Goal: Task Accomplishment & Management: Complete application form

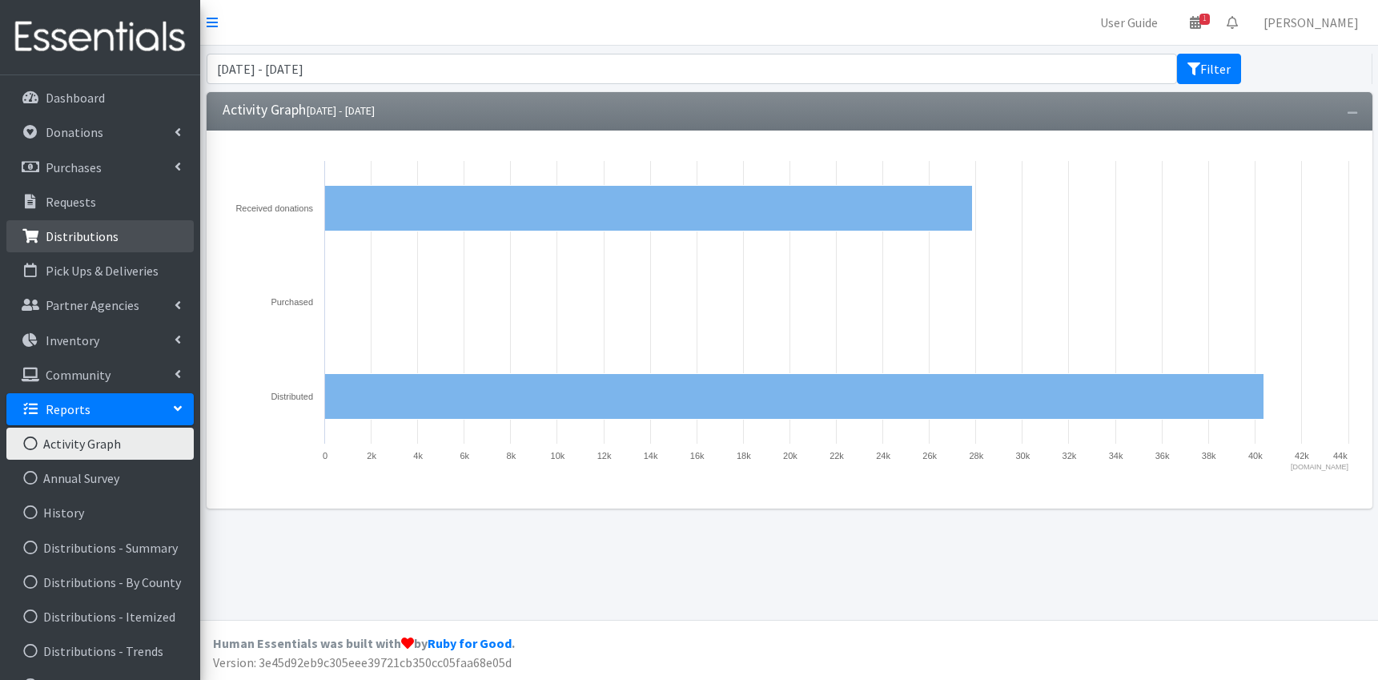
click at [60, 231] on p "Distributions" at bounding box center [82, 236] width 73 height 16
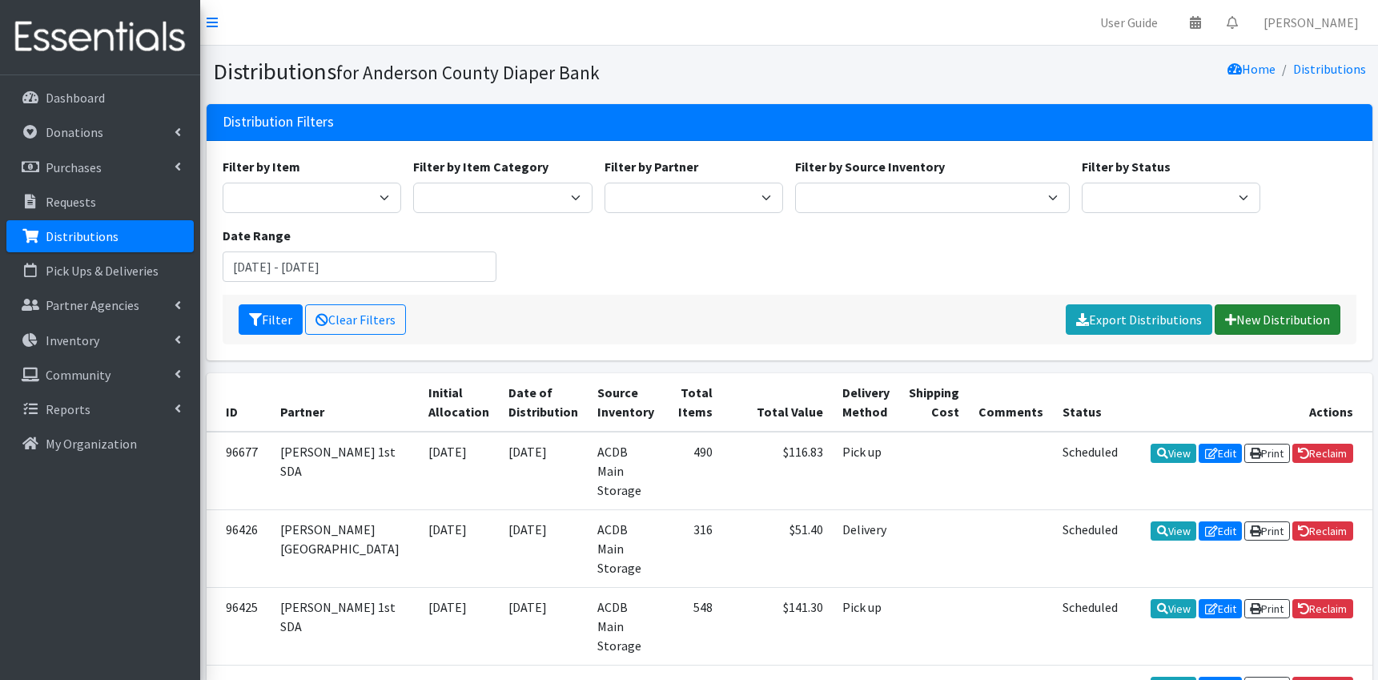
click at [1253, 316] on link "New Distribution" at bounding box center [1278, 319] width 126 height 30
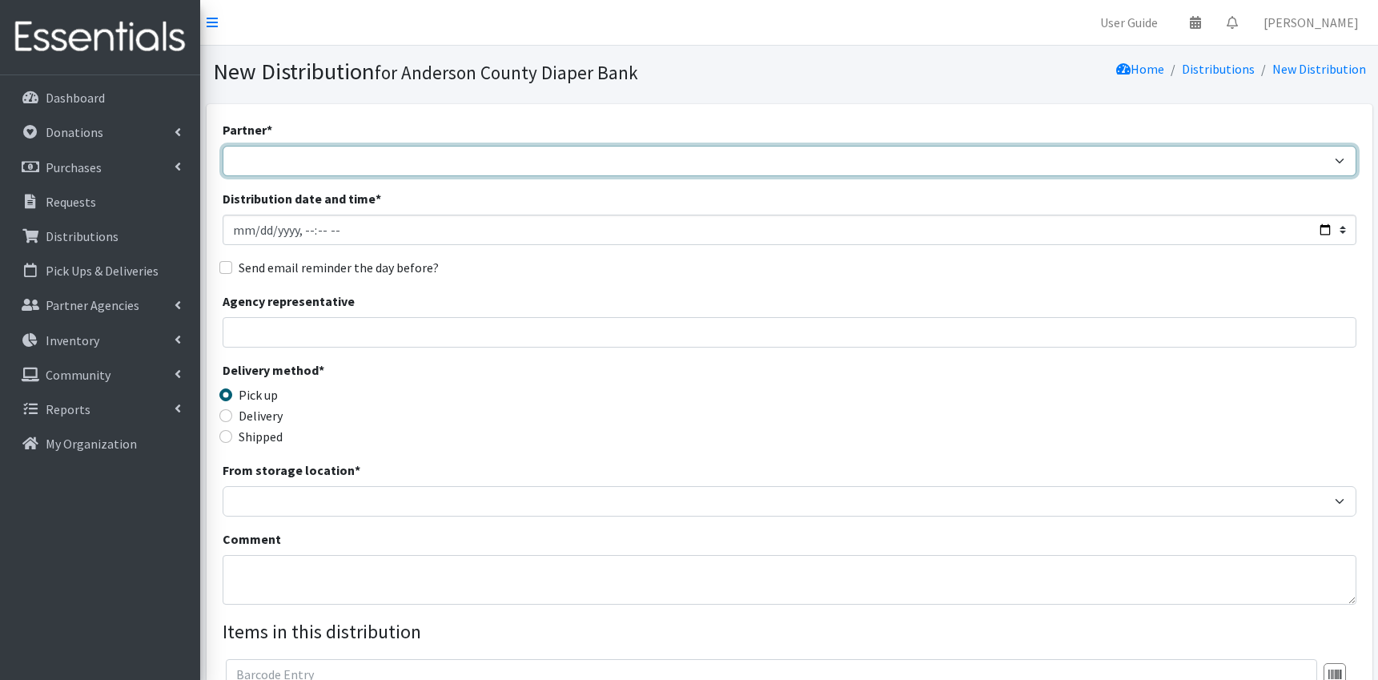
click at [223, 146] on select "AIM programs other than WACS Anderson 1st SDA Anderson County DSS (Upstate regi…" at bounding box center [790, 161] width 1134 height 30
select select "3692"
click option "AIM programs other than WACS" at bounding box center [0, 0] width 0 height 0
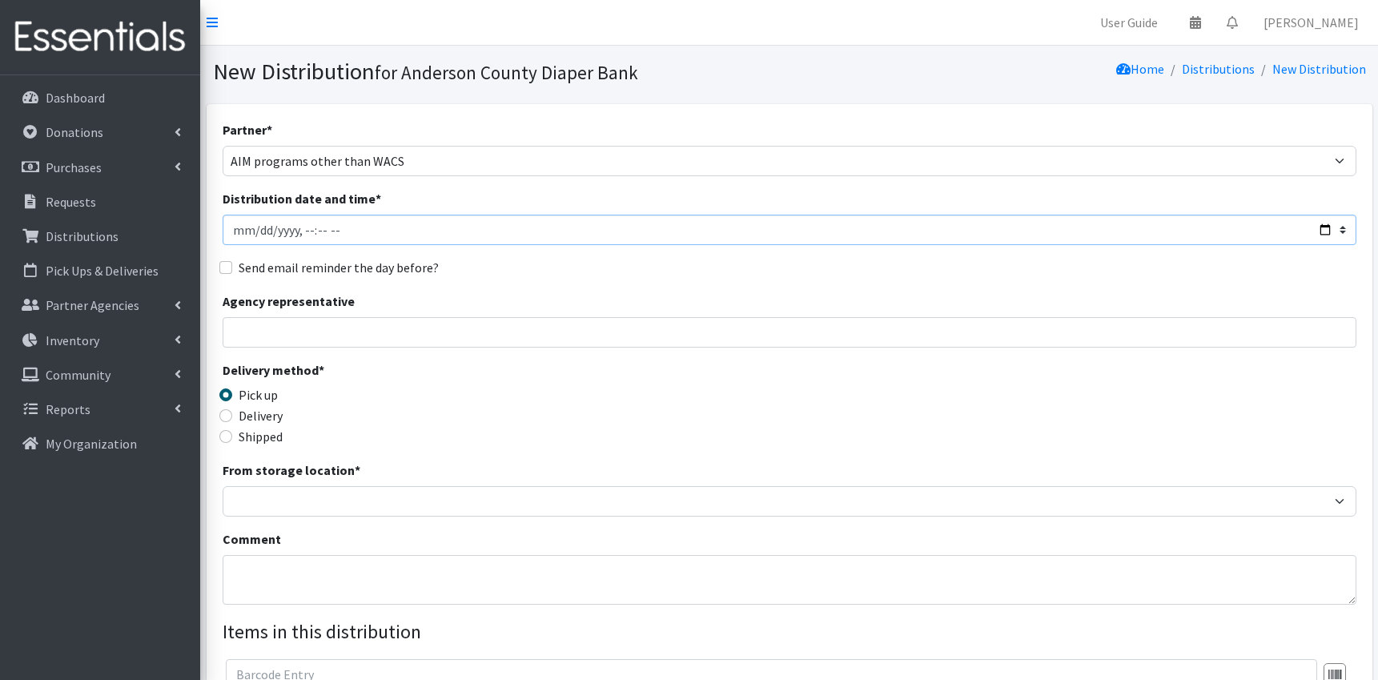
click at [363, 236] on input "Distribution date and time *" at bounding box center [790, 230] width 1134 height 30
type input "2025-09-18T11:59"
click at [301, 324] on input "Agency representative" at bounding box center [790, 332] width 1134 height 30
type input "Angie Shaw"
click at [223, 417] on input "Delivery" at bounding box center [225, 415] width 13 height 13
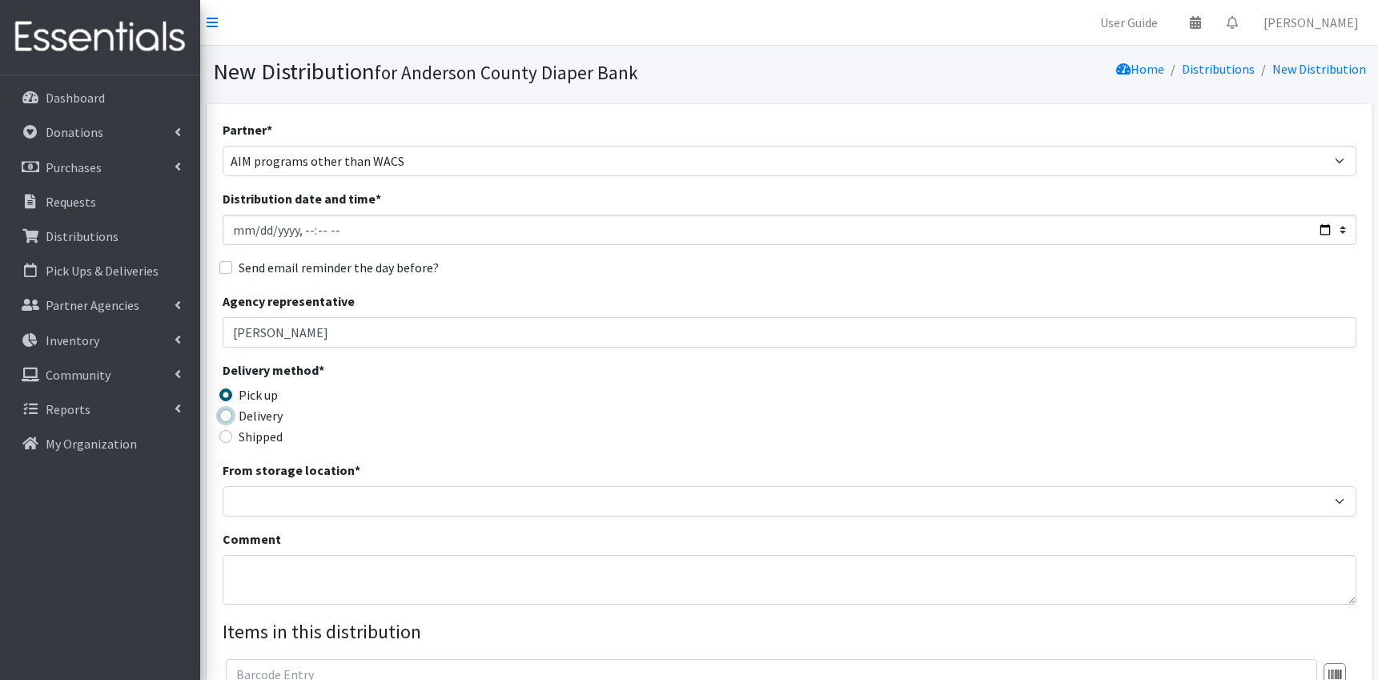
radio input "true"
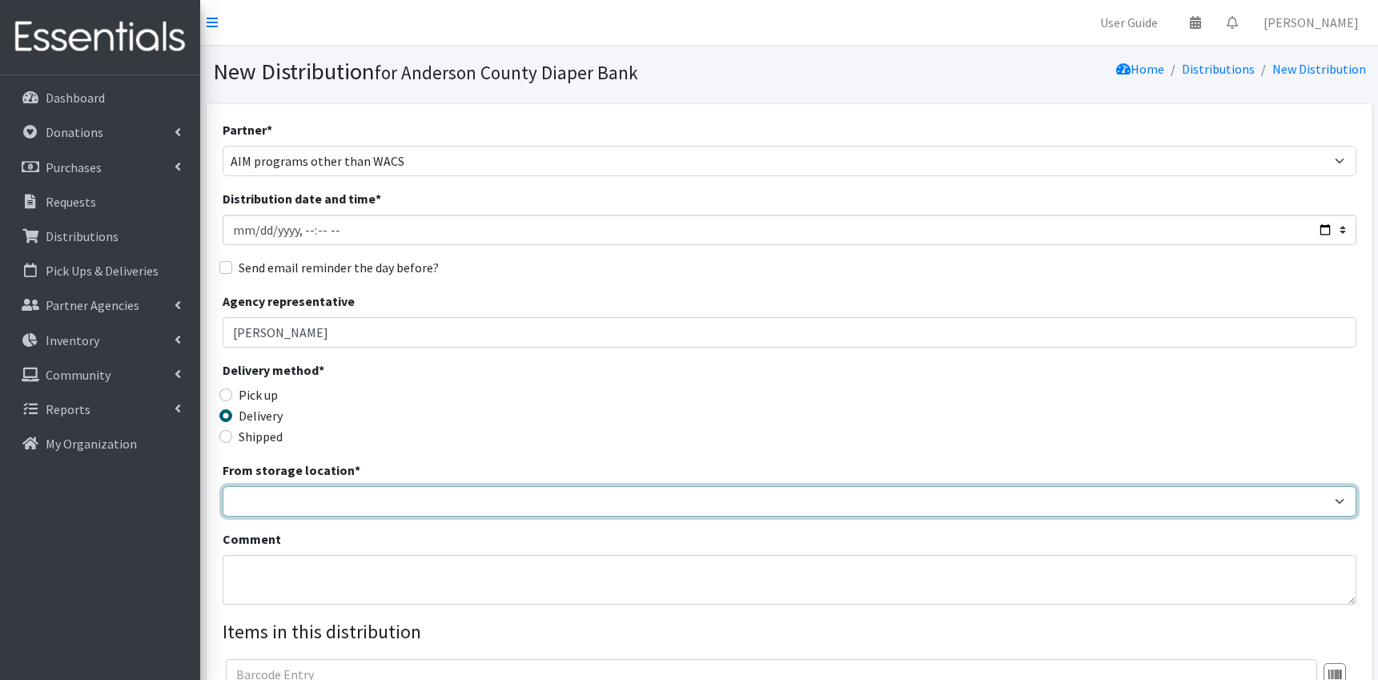
click at [223, 486] on select "ACDB Main Storage" at bounding box center [790, 501] width 1134 height 30
select select "283"
click option "ACDB Main Storage" at bounding box center [0, 0] width 0 height 0
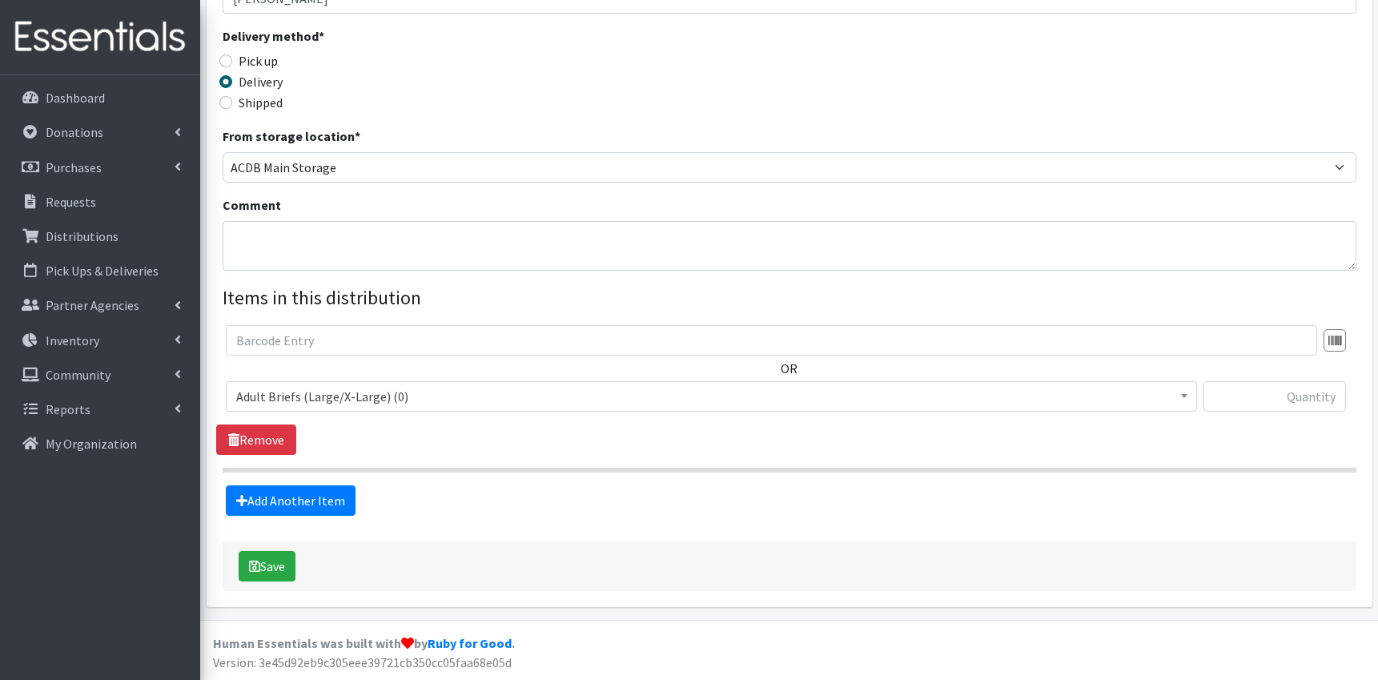
click at [716, 407] on span "Adult Briefs (Large/X-Large) (0)" at bounding box center [711, 396] width 951 height 22
select select "9749"
click at [1301, 395] on input "text" at bounding box center [1275, 396] width 143 height 30
type input "130"
click at [278, 505] on link "Add Another Item" at bounding box center [291, 500] width 130 height 30
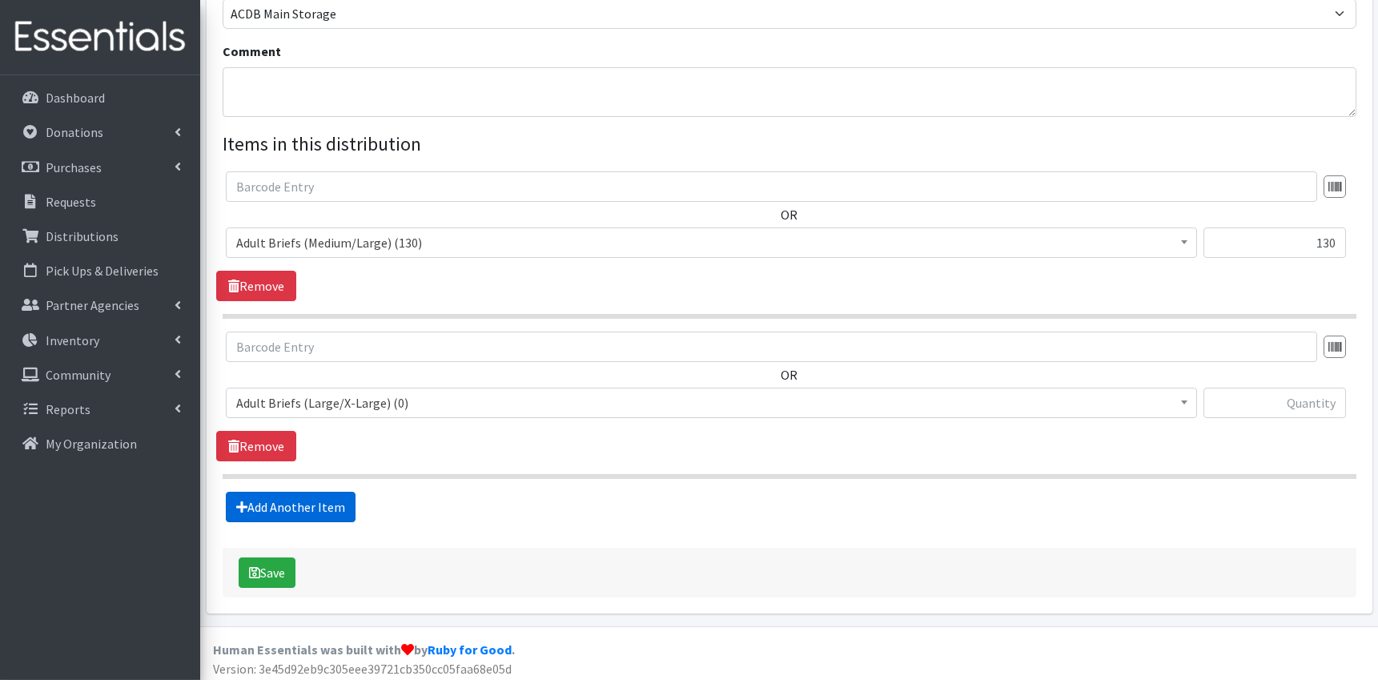
scroll to position [494, 0]
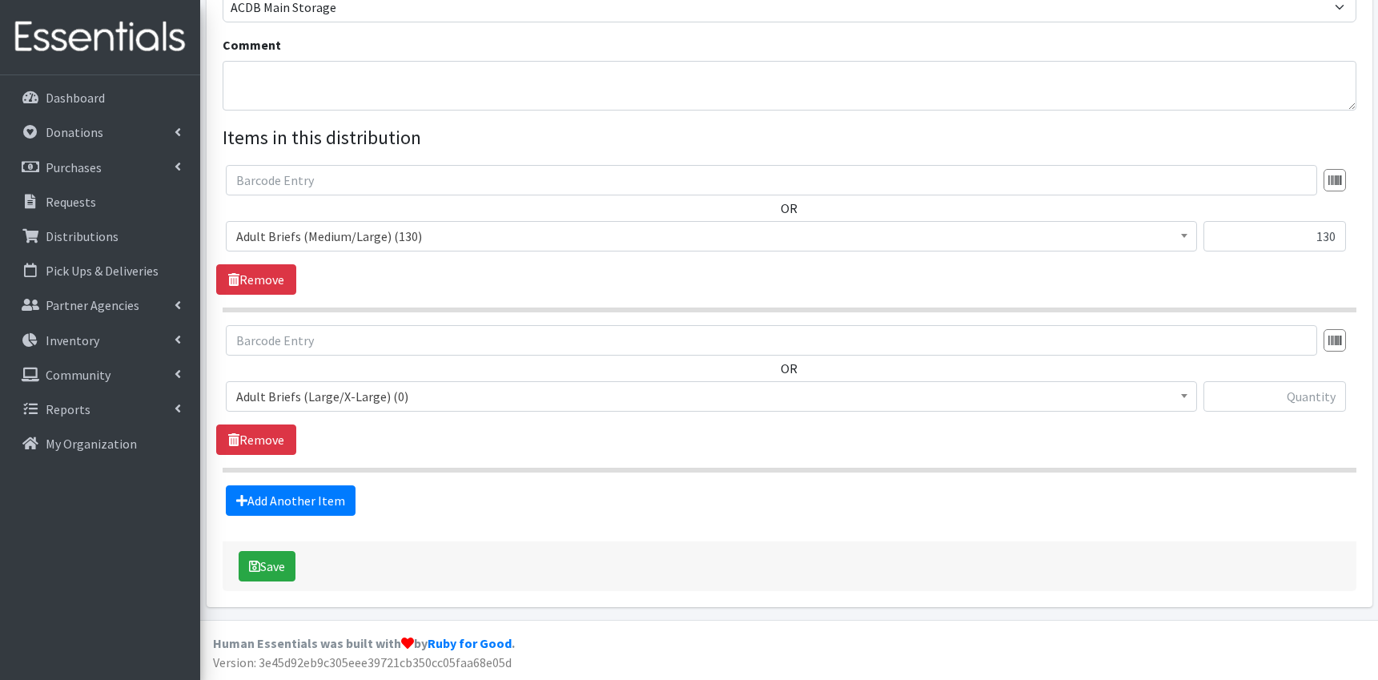
click at [412, 390] on span "Adult Briefs (Large/X-Large) (0)" at bounding box center [711, 396] width 951 height 22
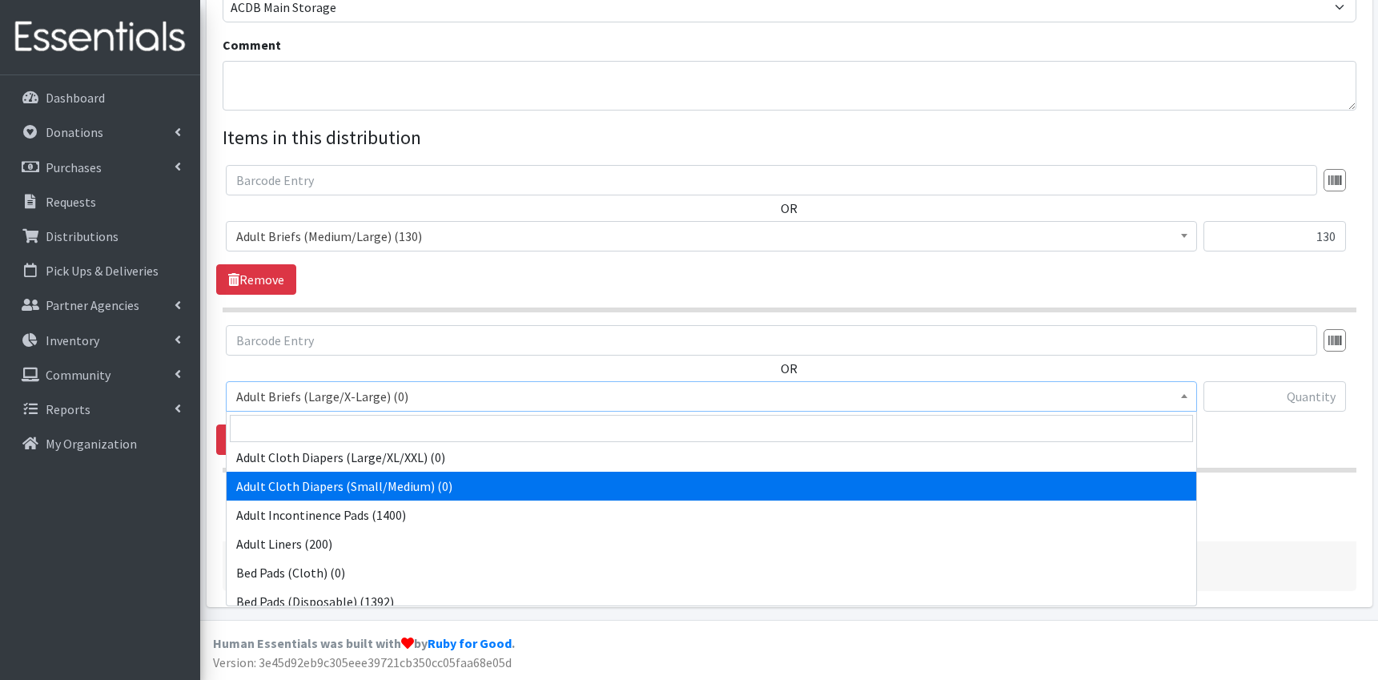
scroll to position [119, 0]
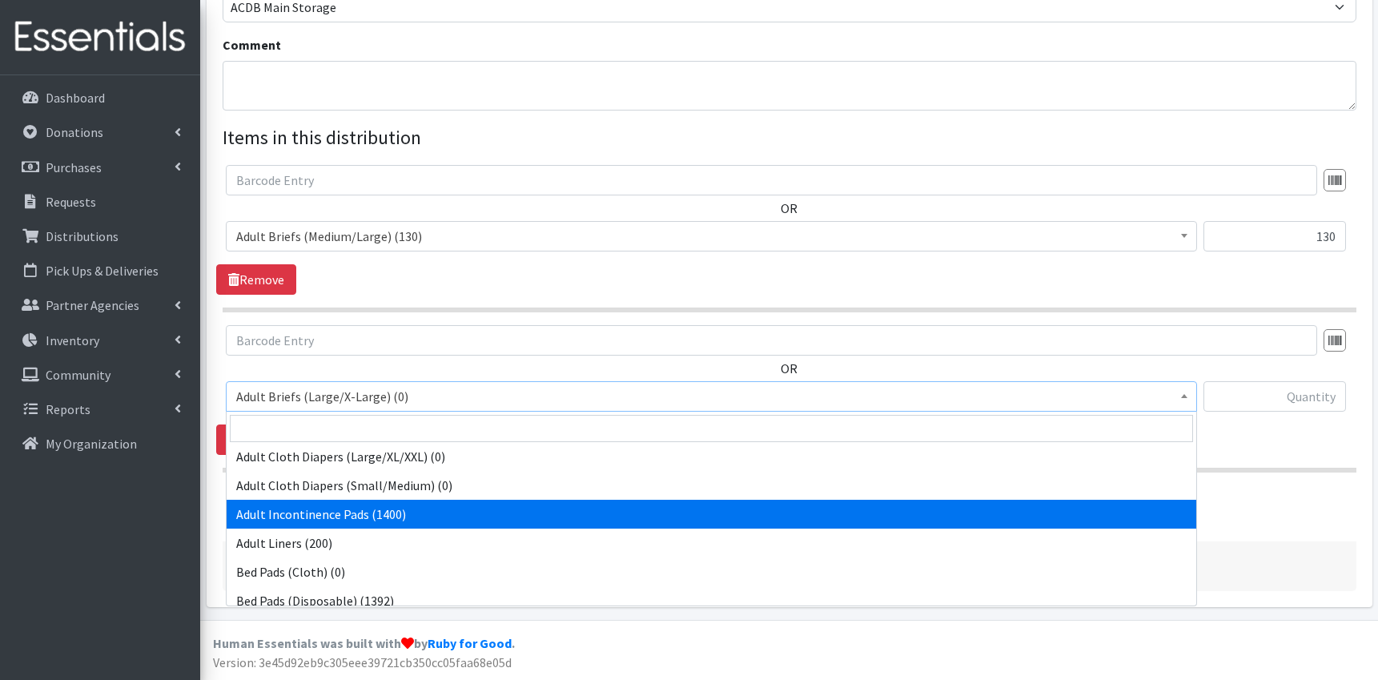
select select "9750"
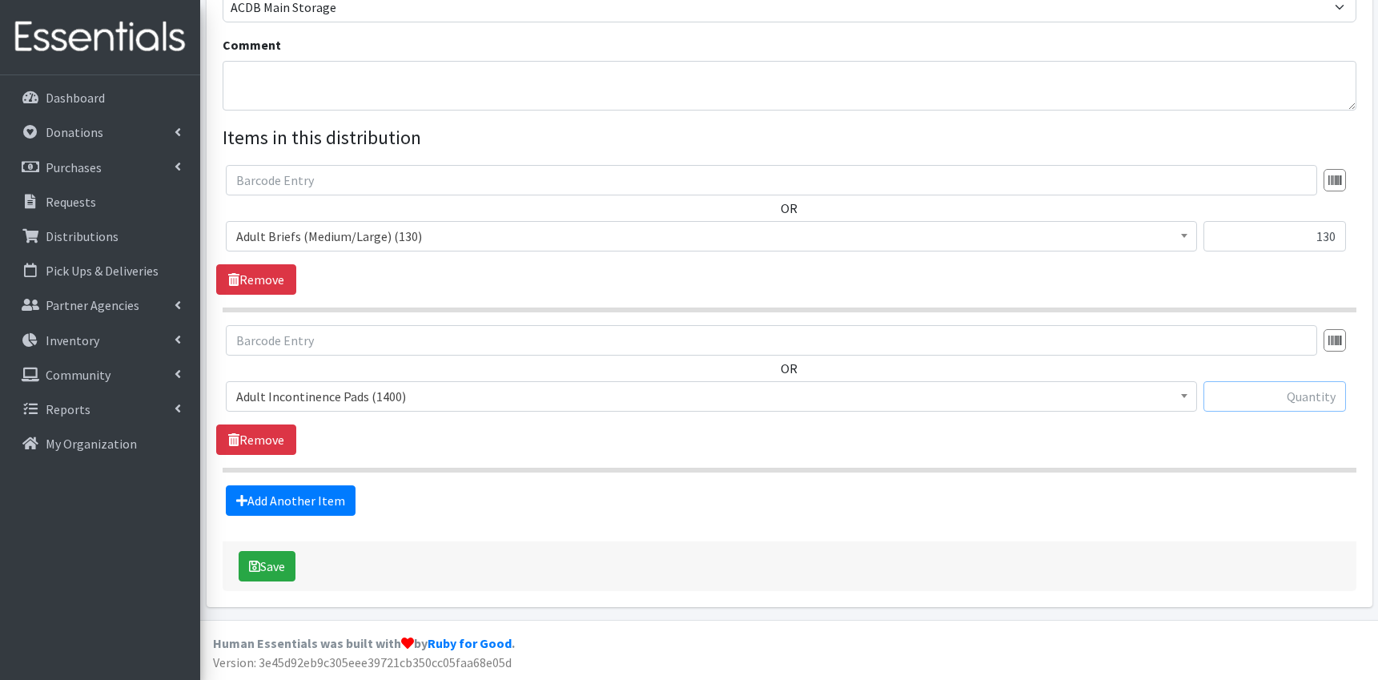
click at [1243, 396] on input "text" at bounding box center [1275, 396] width 143 height 30
type input "120"
click at [312, 511] on link "Add Another Item" at bounding box center [291, 500] width 130 height 30
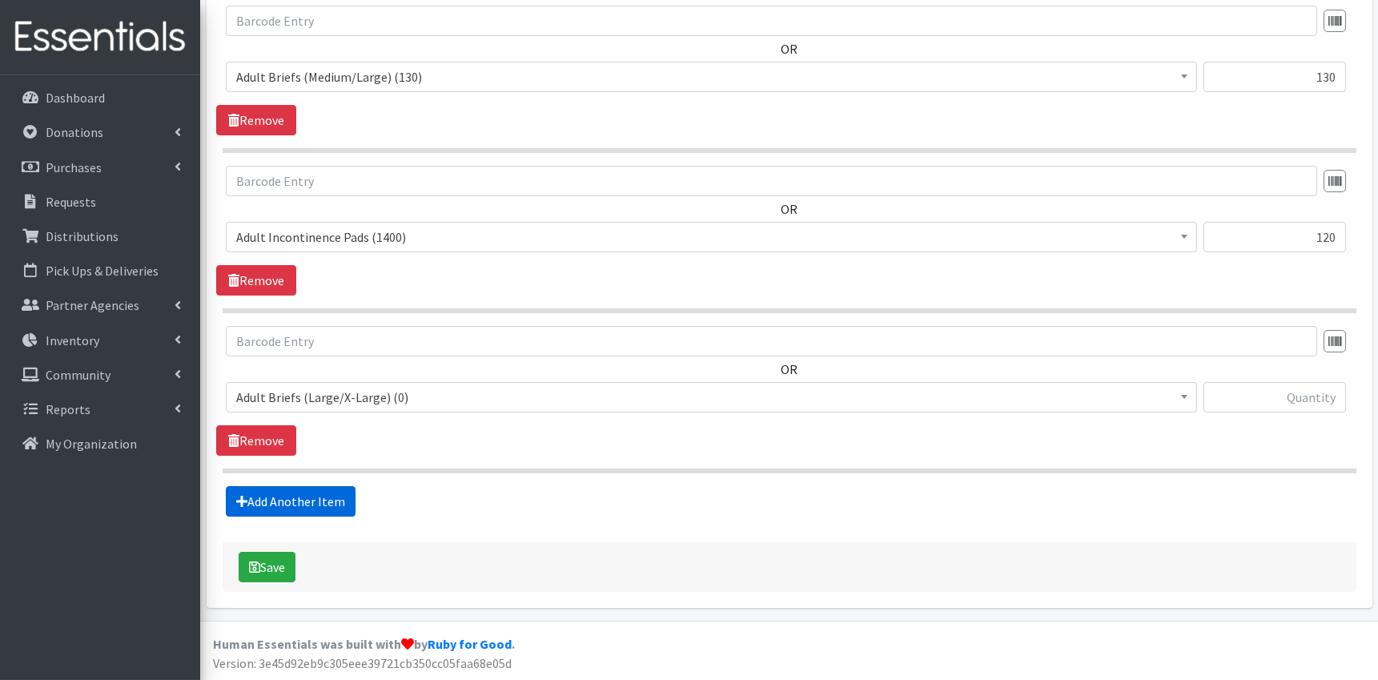
scroll to position [654, 0]
click at [399, 396] on span "Adult Briefs (Large/X-Large) (0)" at bounding box center [711, 396] width 951 height 22
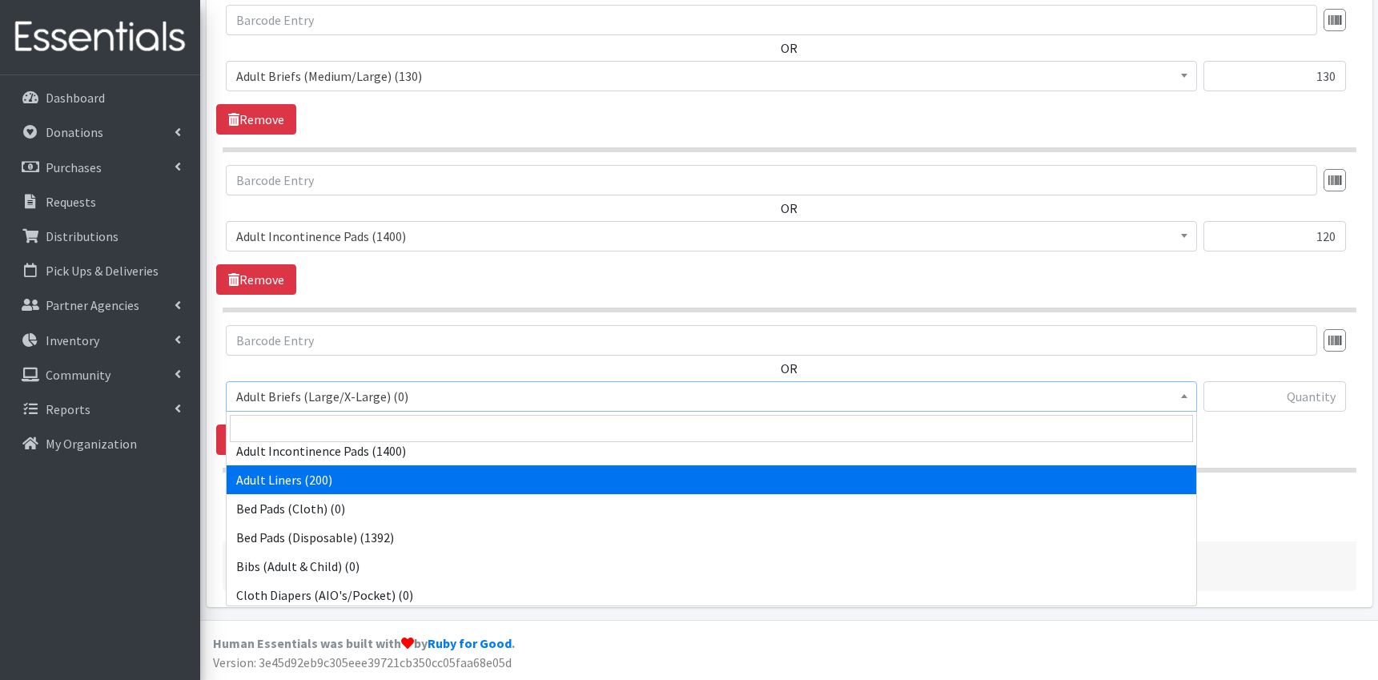
scroll to position [183, 0]
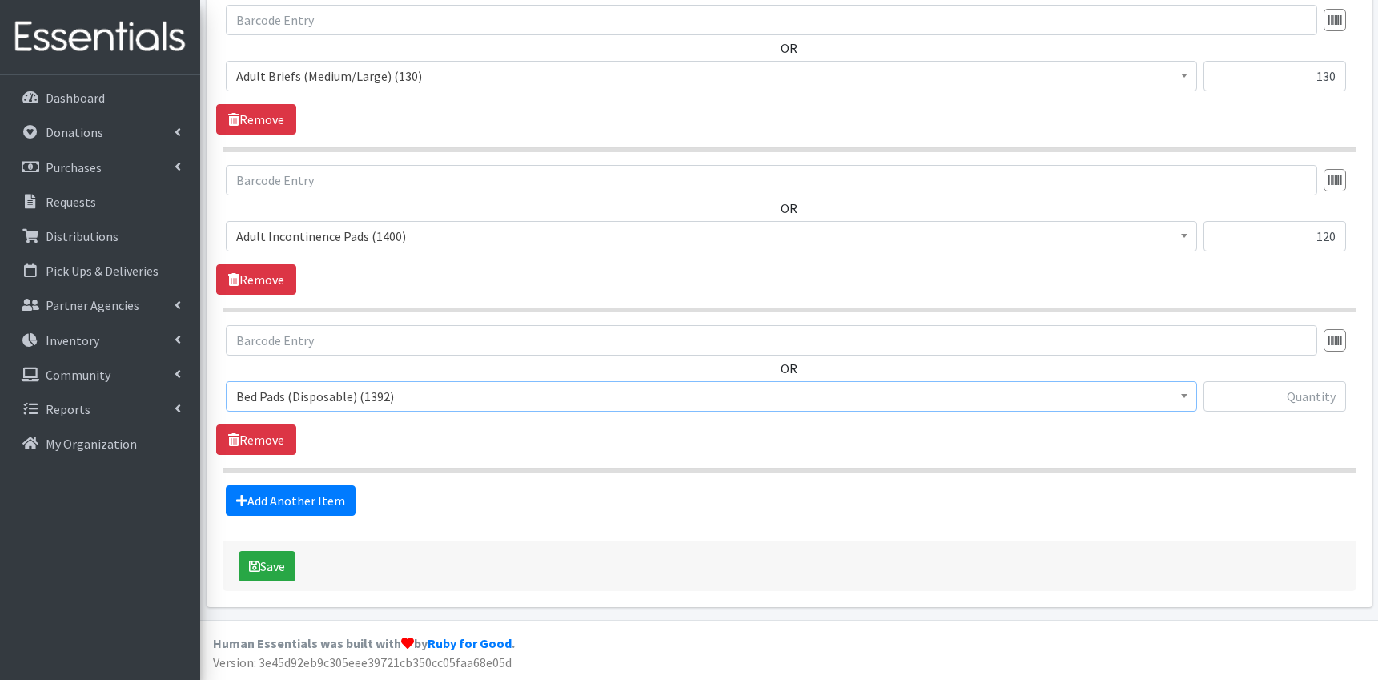
select select "9753"
click at [1314, 385] on input "text" at bounding box center [1275, 396] width 143 height 30
type input "192"
click at [335, 495] on link "Add Another Item" at bounding box center [291, 500] width 130 height 30
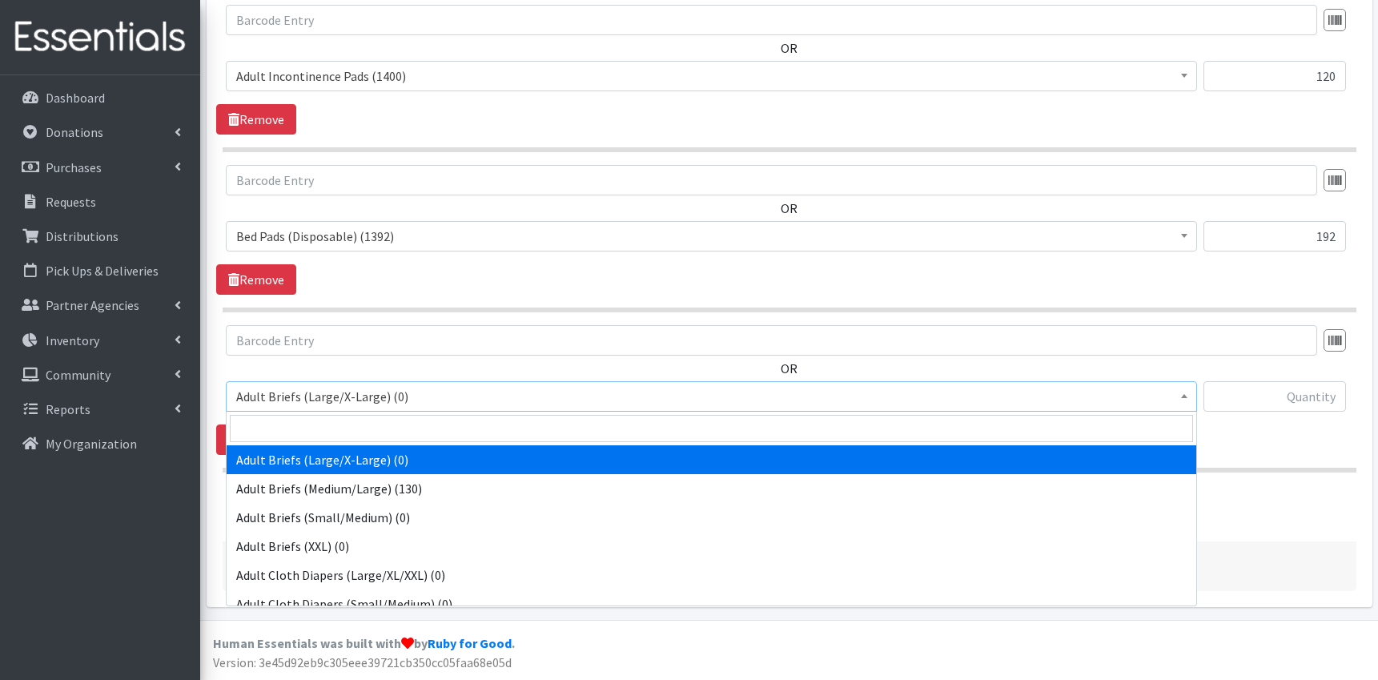
click at [438, 400] on span "Adult Briefs (Large/X-Large) (0)" at bounding box center [711, 396] width 951 height 22
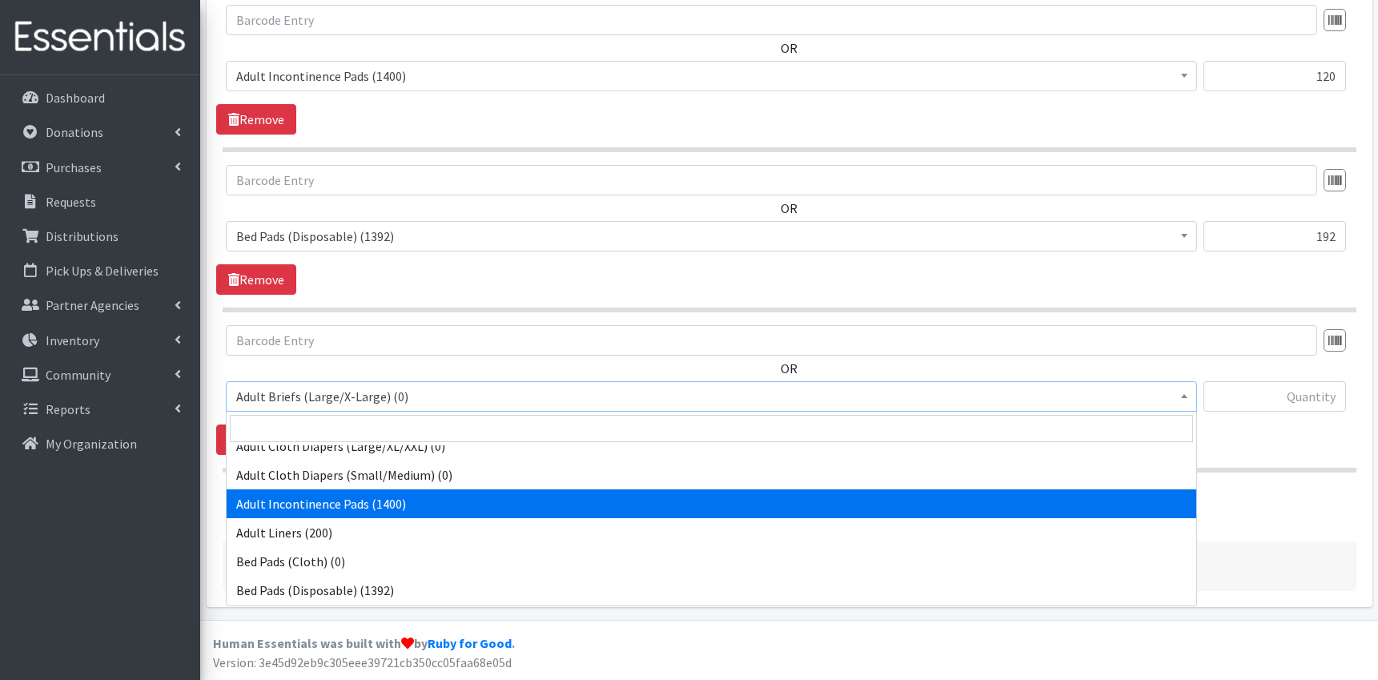
scroll to position [190, 0]
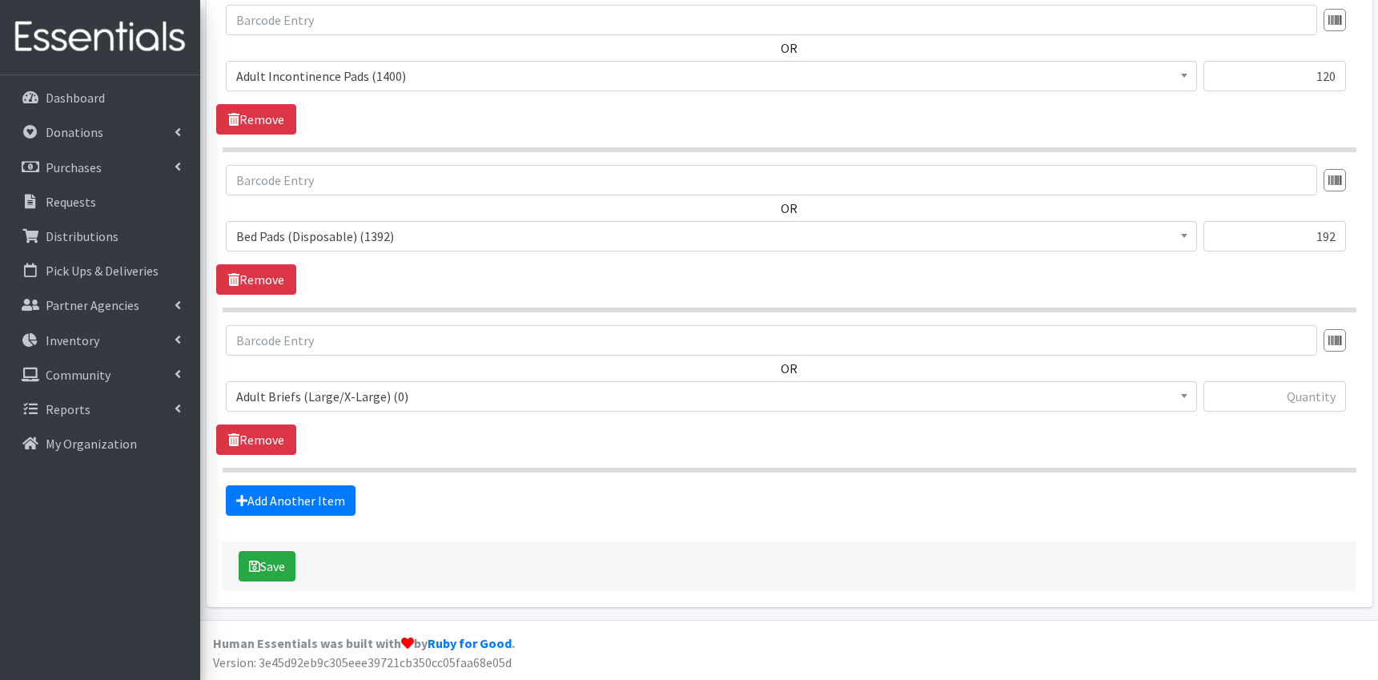
click at [1294, 504] on div "Add Another Item" at bounding box center [789, 500] width 1146 height 30
click at [278, 427] on link "Remove" at bounding box center [256, 439] width 80 height 30
click at [262, 568] on button "Save" at bounding box center [267, 566] width 57 height 30
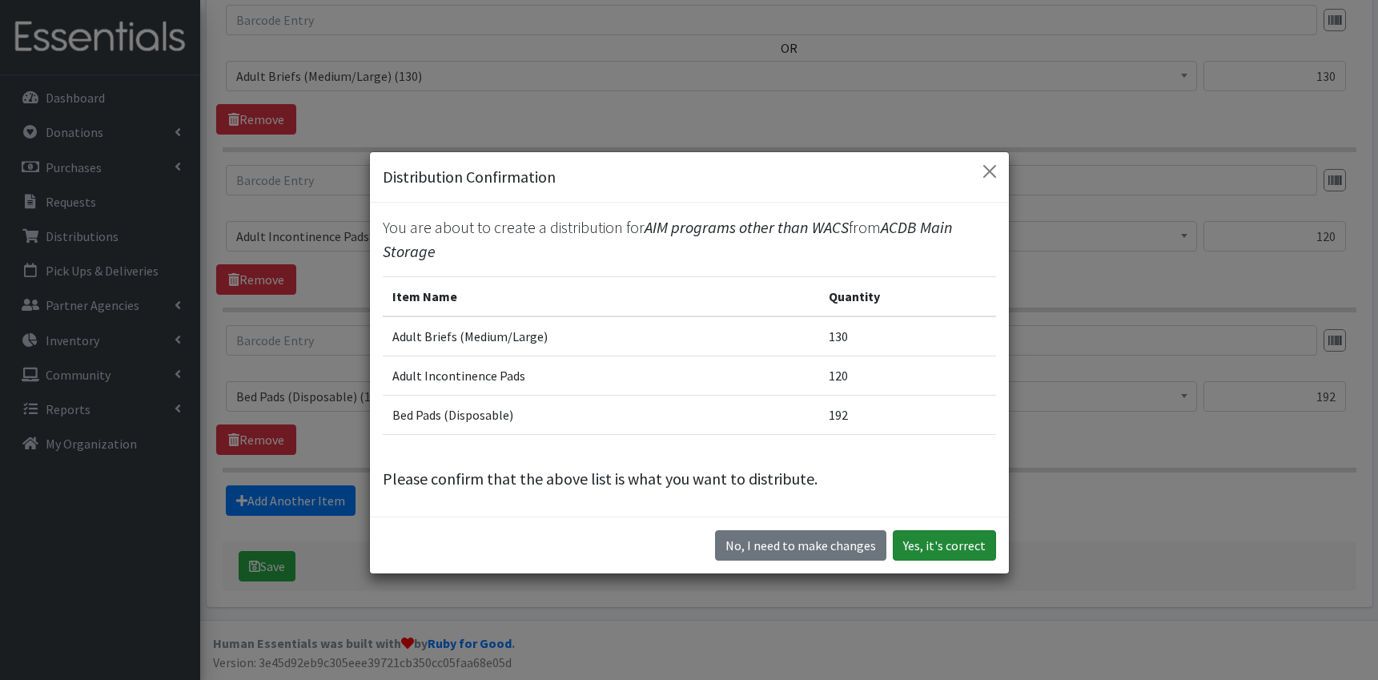
click at [935, 542] on button "Yes, it's correct" at bounding box center [944, 545] width 103 height 30
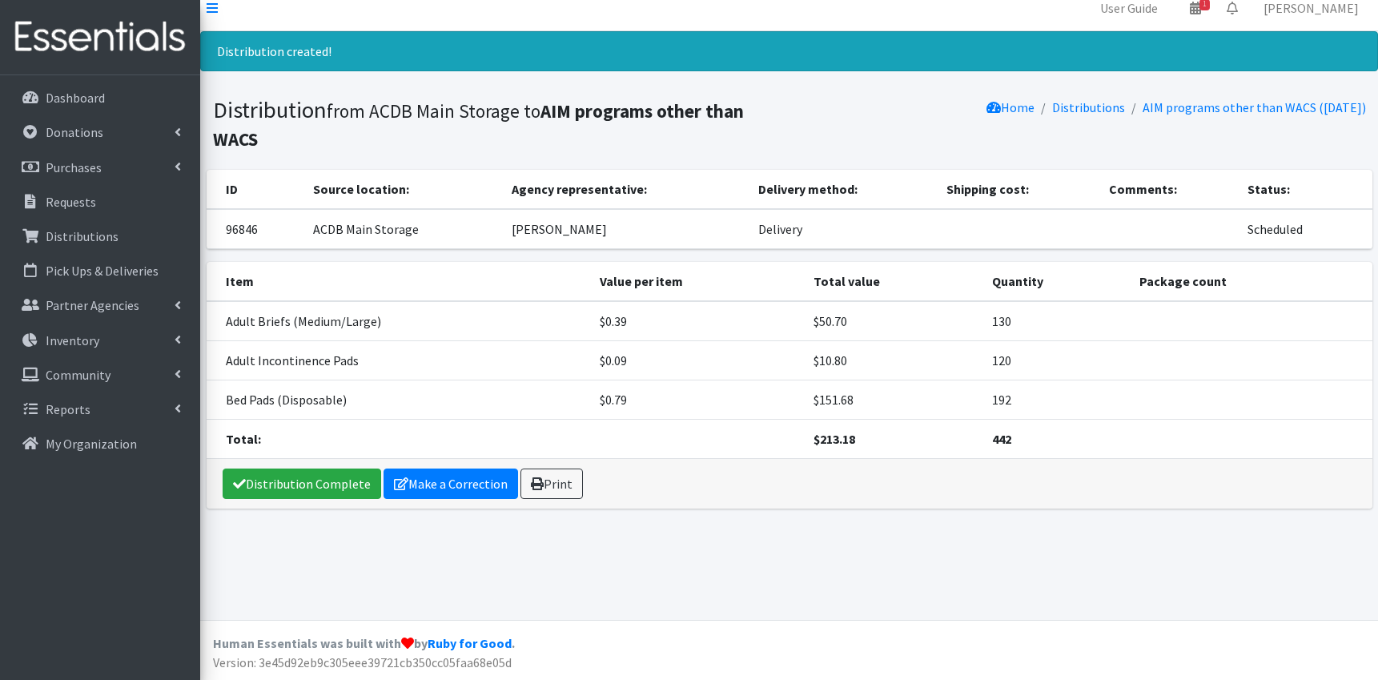
scroll to position [14, 0]
click at [53, 404] on p "Reports" at bounding box center [68, 409] width 45 height 16
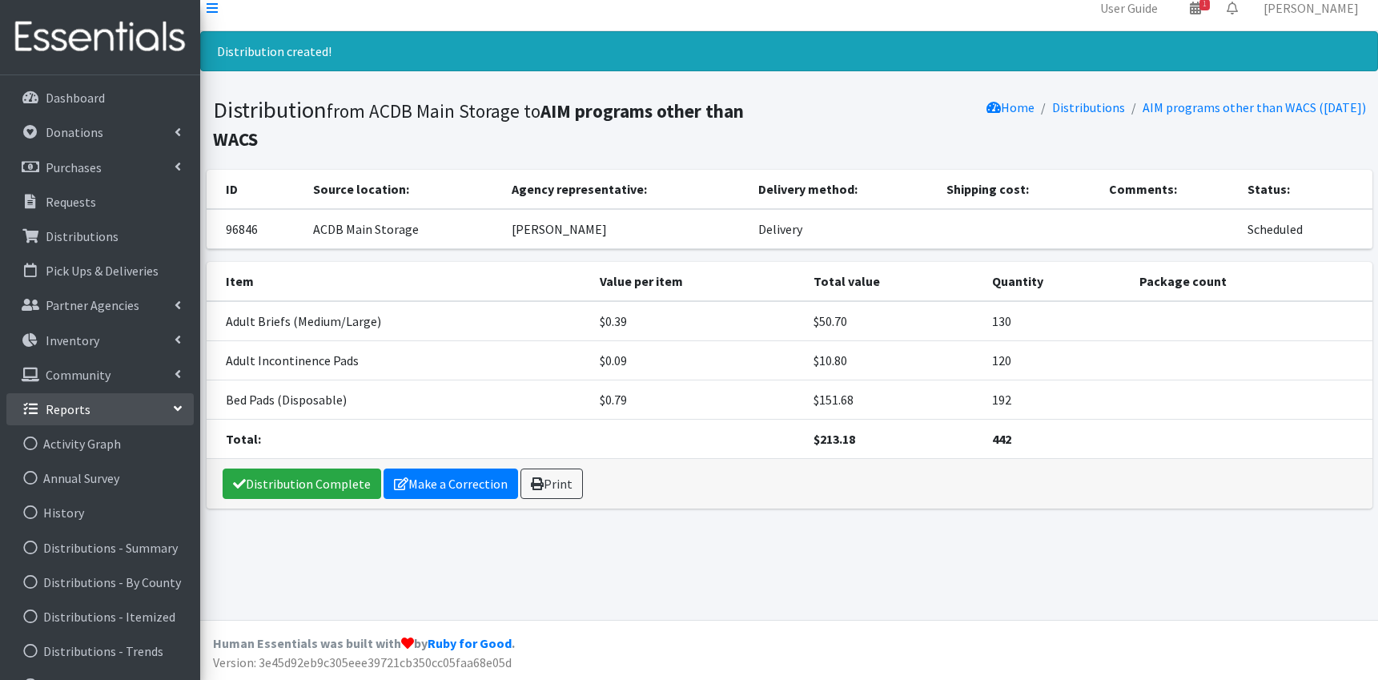
scroll to position [0, 0]
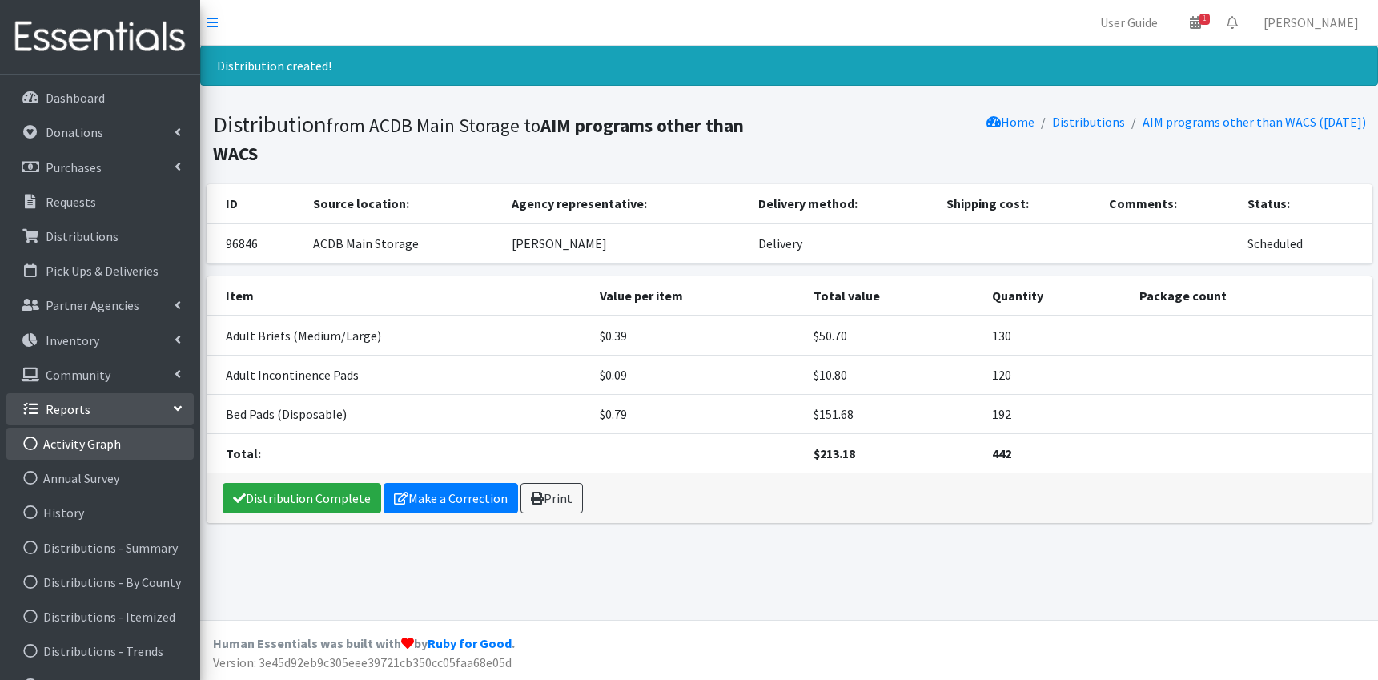
click at [117, 447] on link "Activity Graph" at bounding box center [99, 444] width 187 height 32
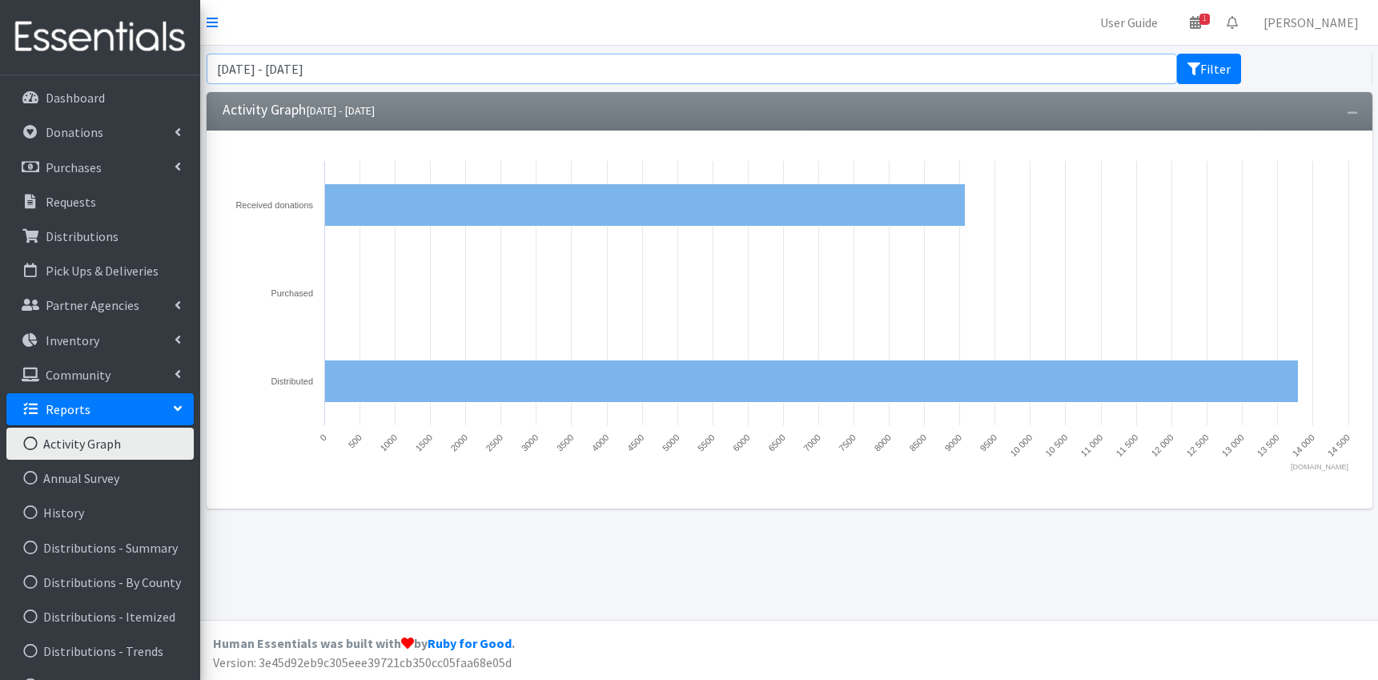
click at [330, 61] on input "[DATE] - [DATE]" at bounding box center [692, 69] width 971 height 30
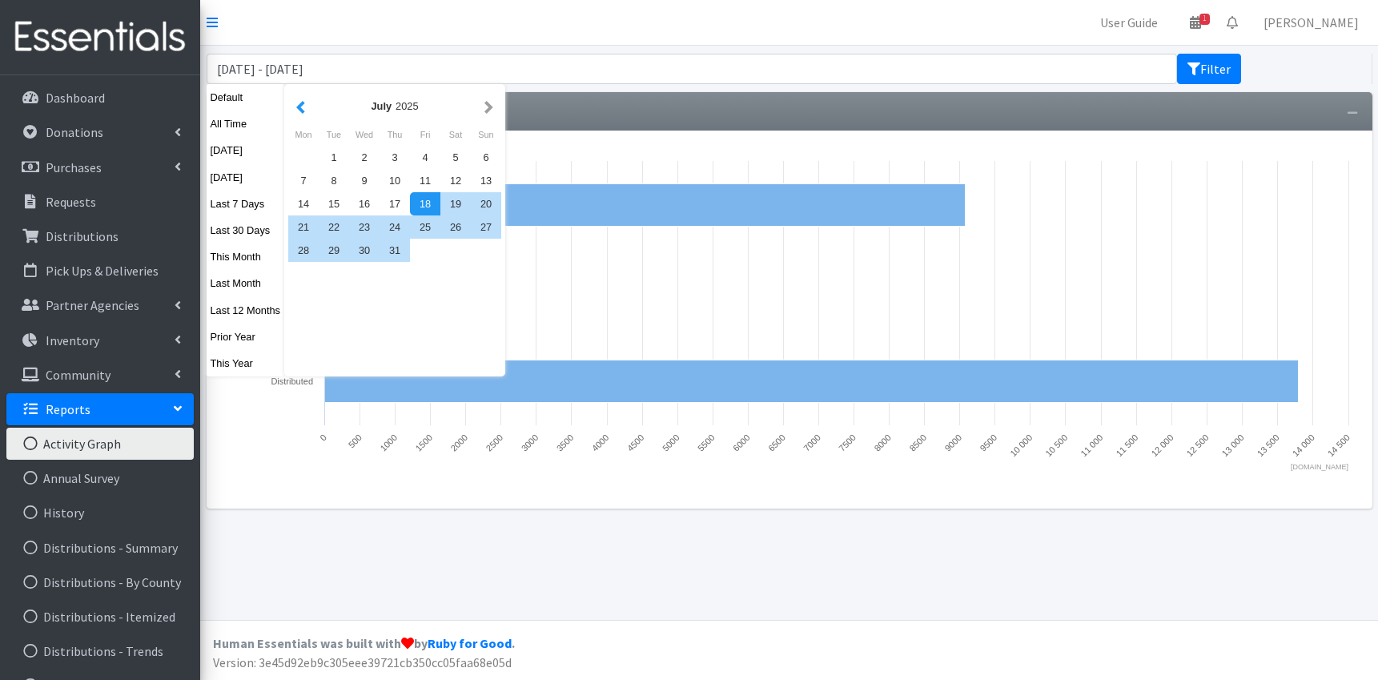
click at [306, 103] on button "button" at bounding box center [300, 106] width 17 height 20
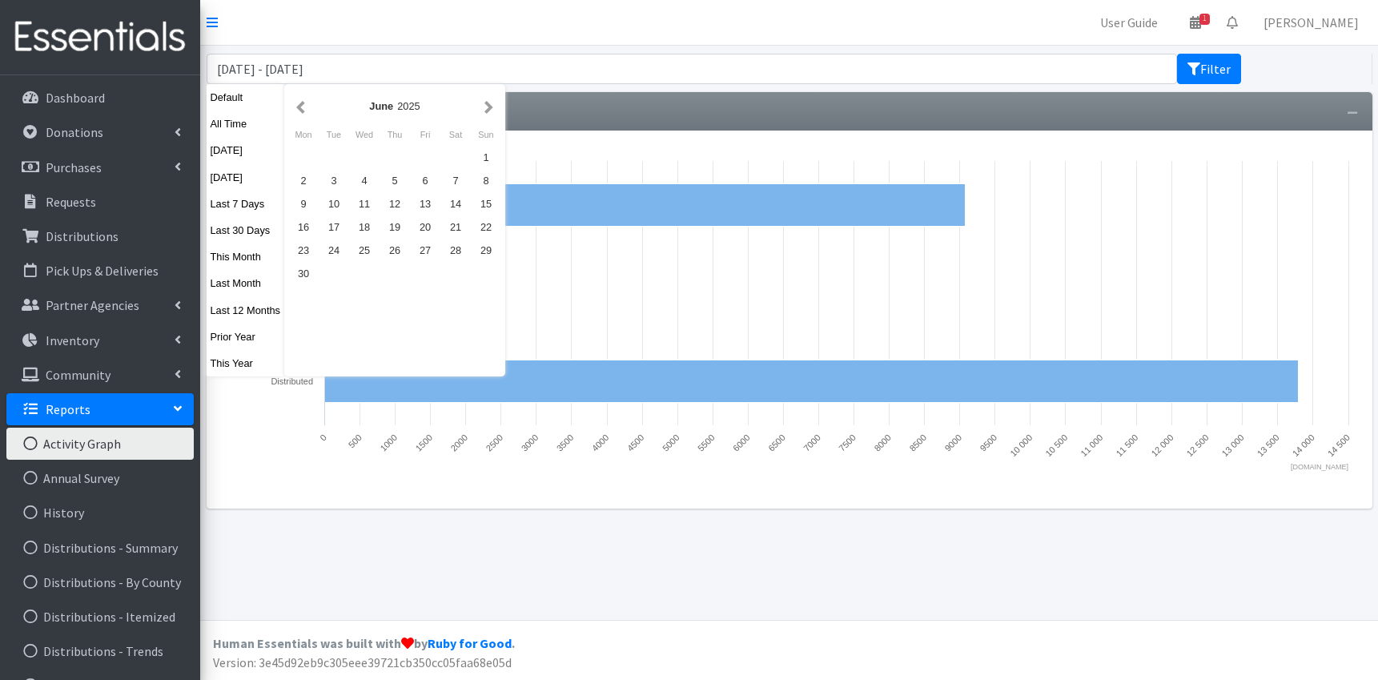
click at [306, 103] on button "button" at bounding box center [300, 106] width 17 height 20
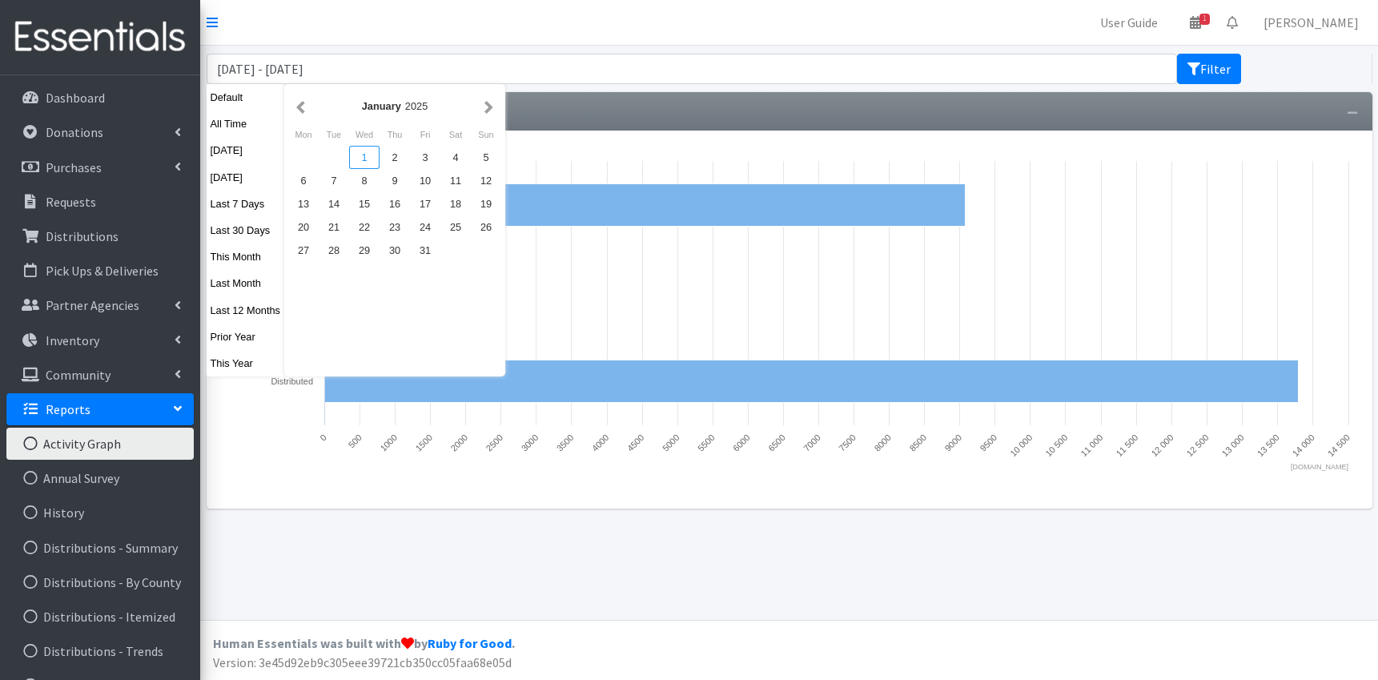
click at [361, 154] on div "1" at bounding box center [364, 157] width 30 height 23
click at [495, 109] on button "button" at bounding box center [489, 106] width 17 height 20
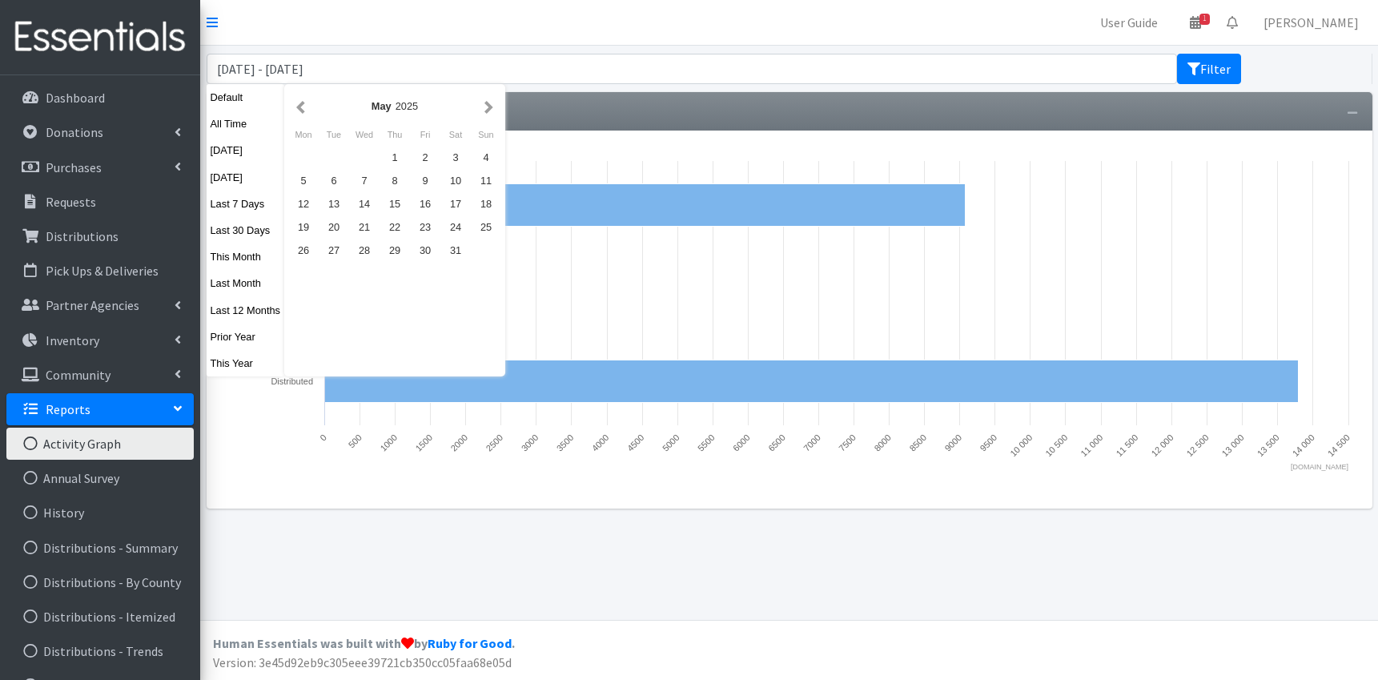
click at [495, 109] on button "button" at bounding box center [489, 106] width 17 height 20
click at [296, 107] on button "button" at bounding box center [300, 106] width 17 height 20
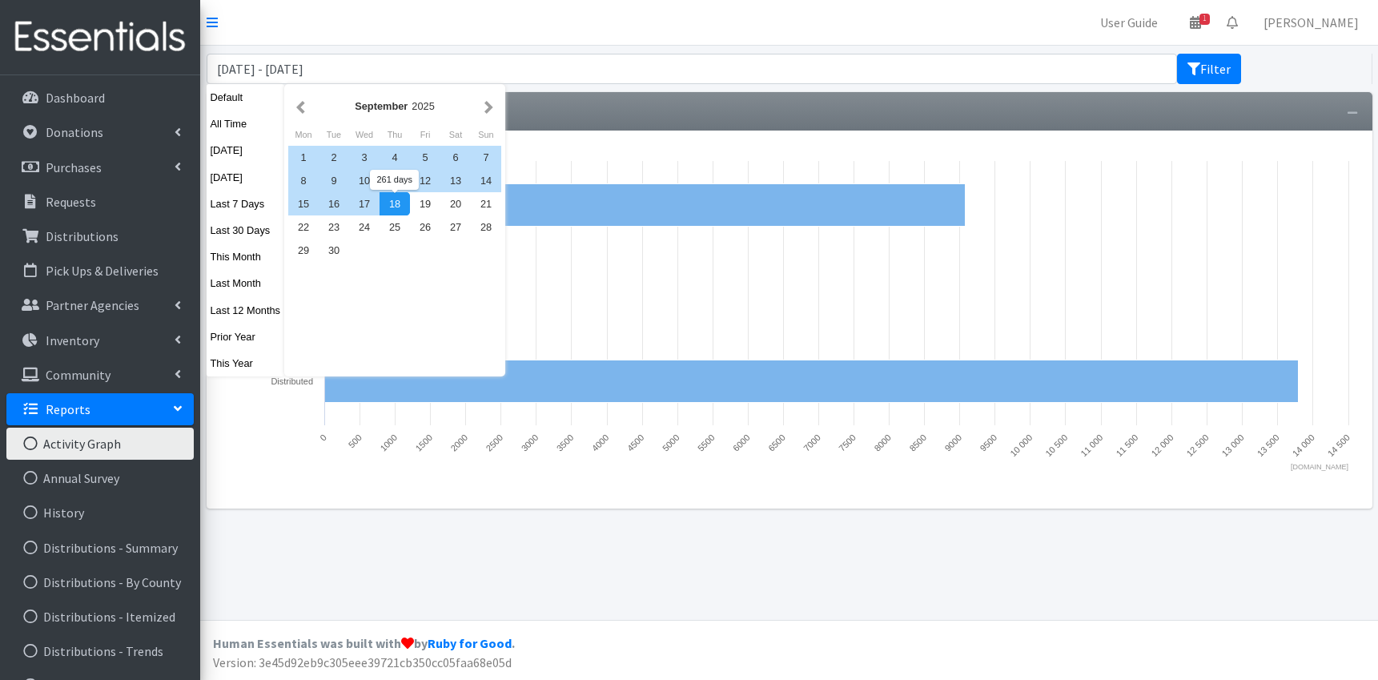
click at [390, 202] on div "18" at bounding box center [395, 203] width 30 height 23
type input "[DATE] - [DATE]"
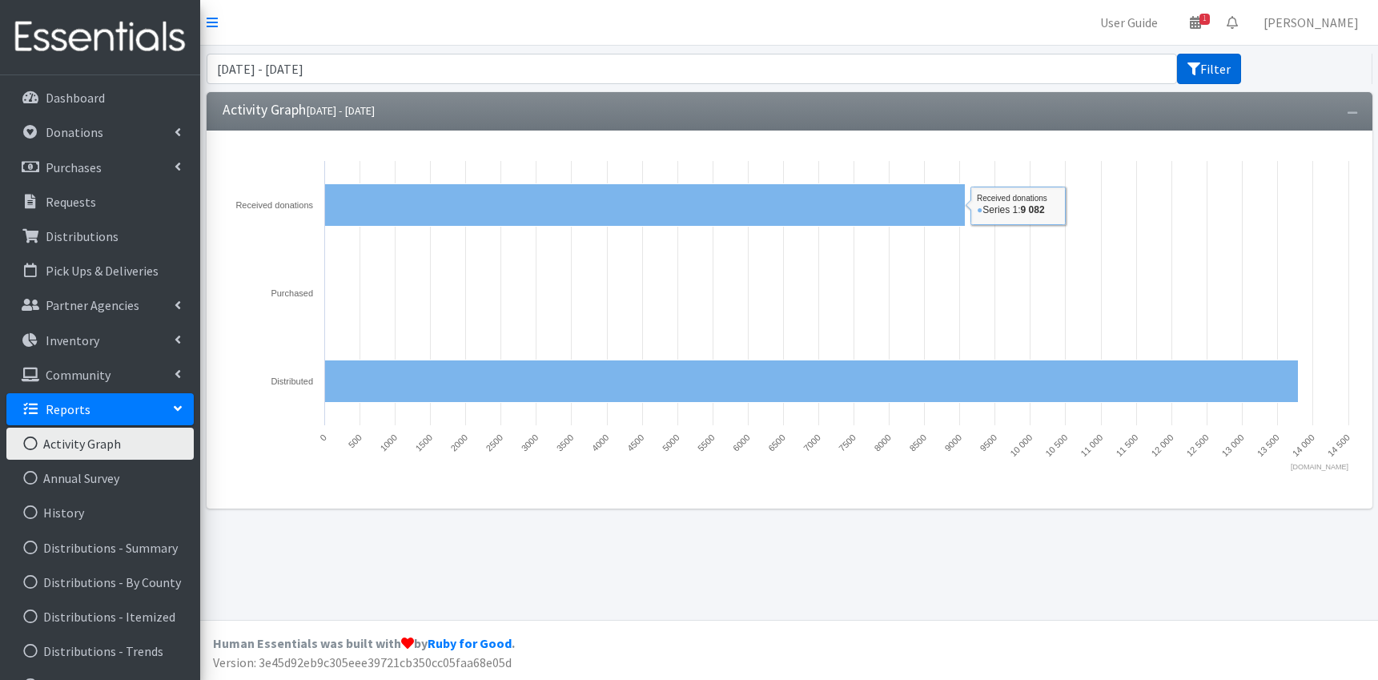
click at [1212, 66] on button "Filter" at bounding box center [1209, 69] width 64 height 30
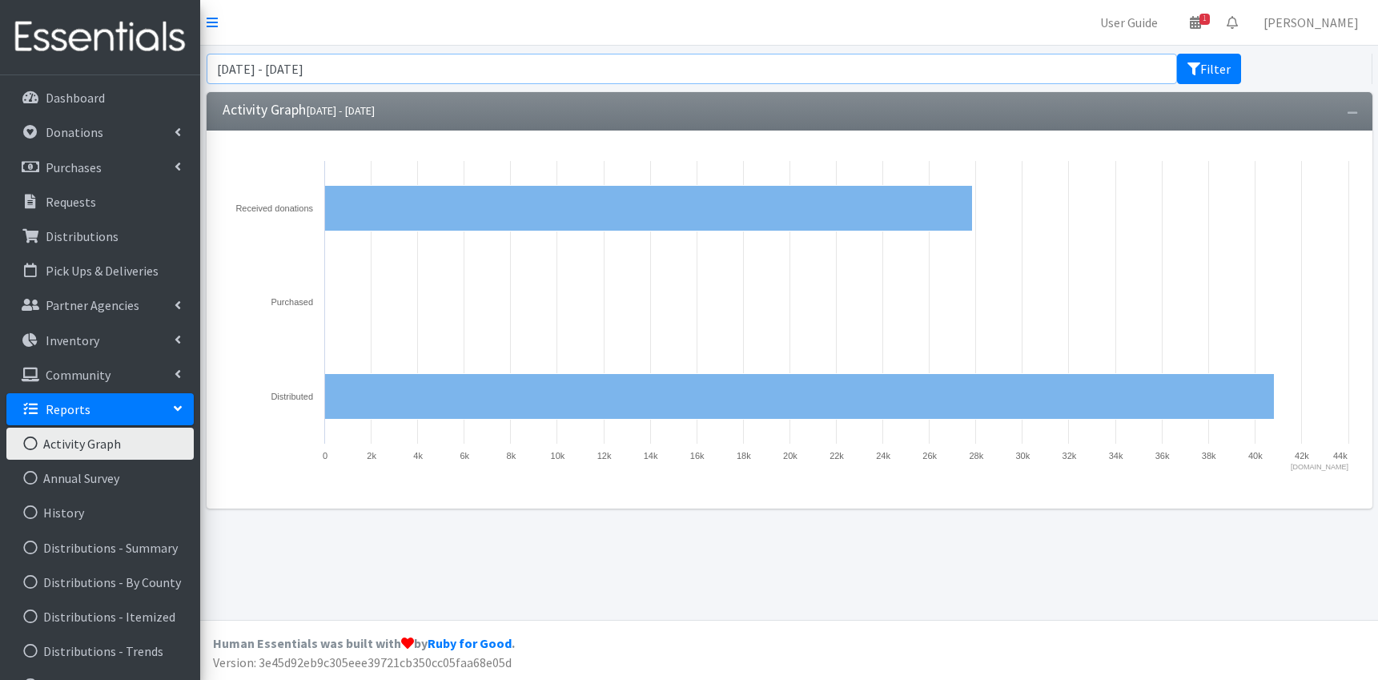
click at [300, 66] on input "[DATE] - [DATE]" at bounding box center [692, 69] width 971 height 30
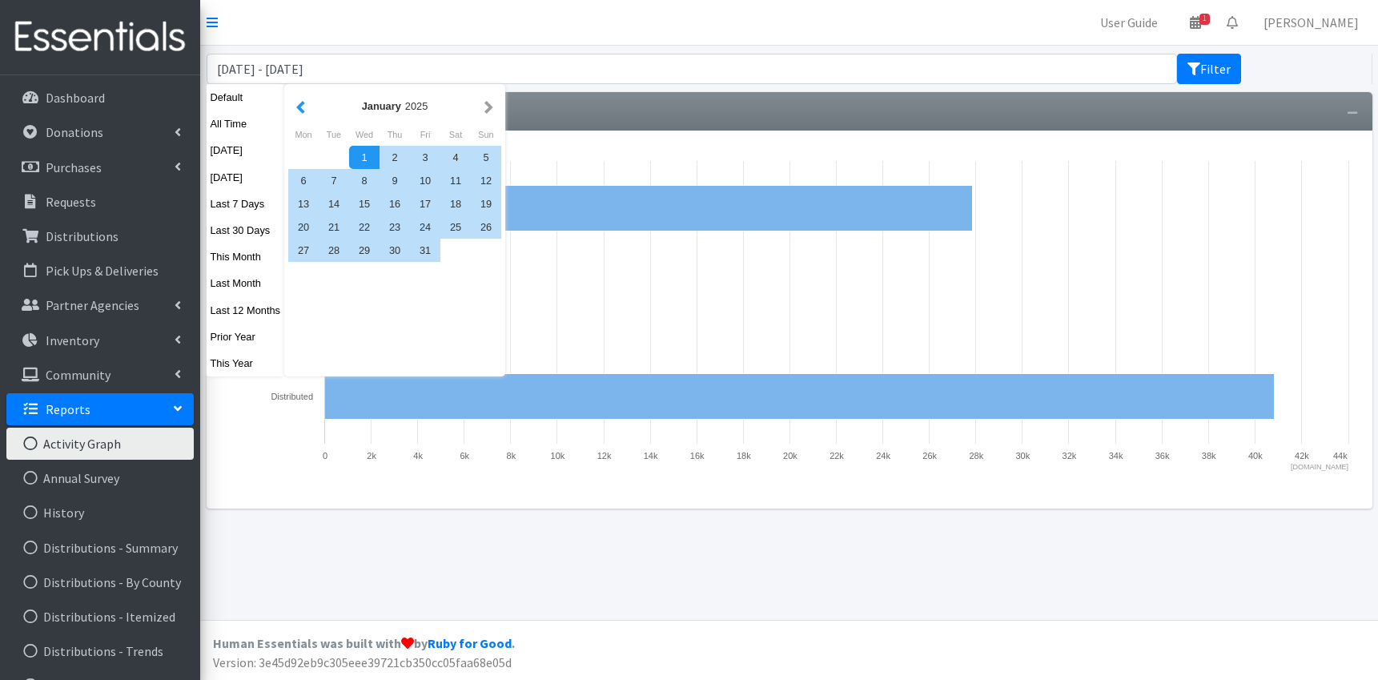
click at [298, 111] on button "button" at bounding box center [300, 106] width 17 height 20
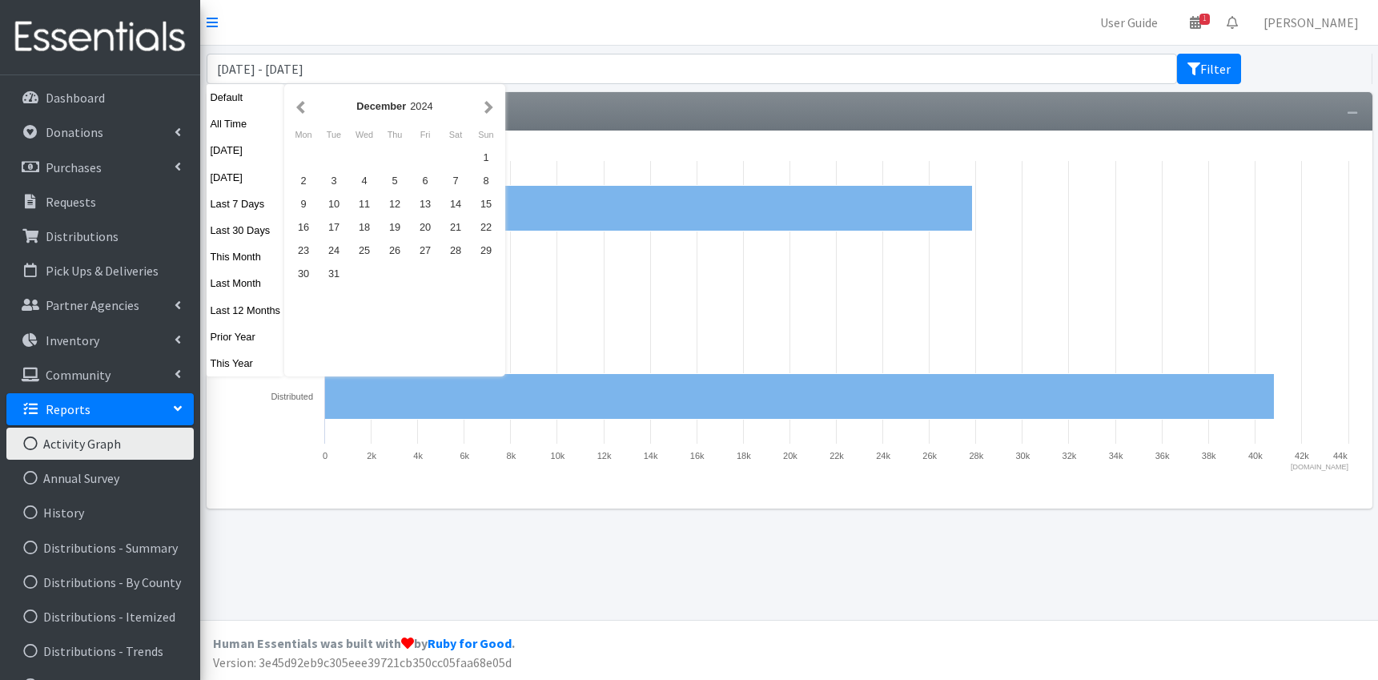
click at [298, 111] on button "button" at bounding box center [300, 106] width 17 height 20
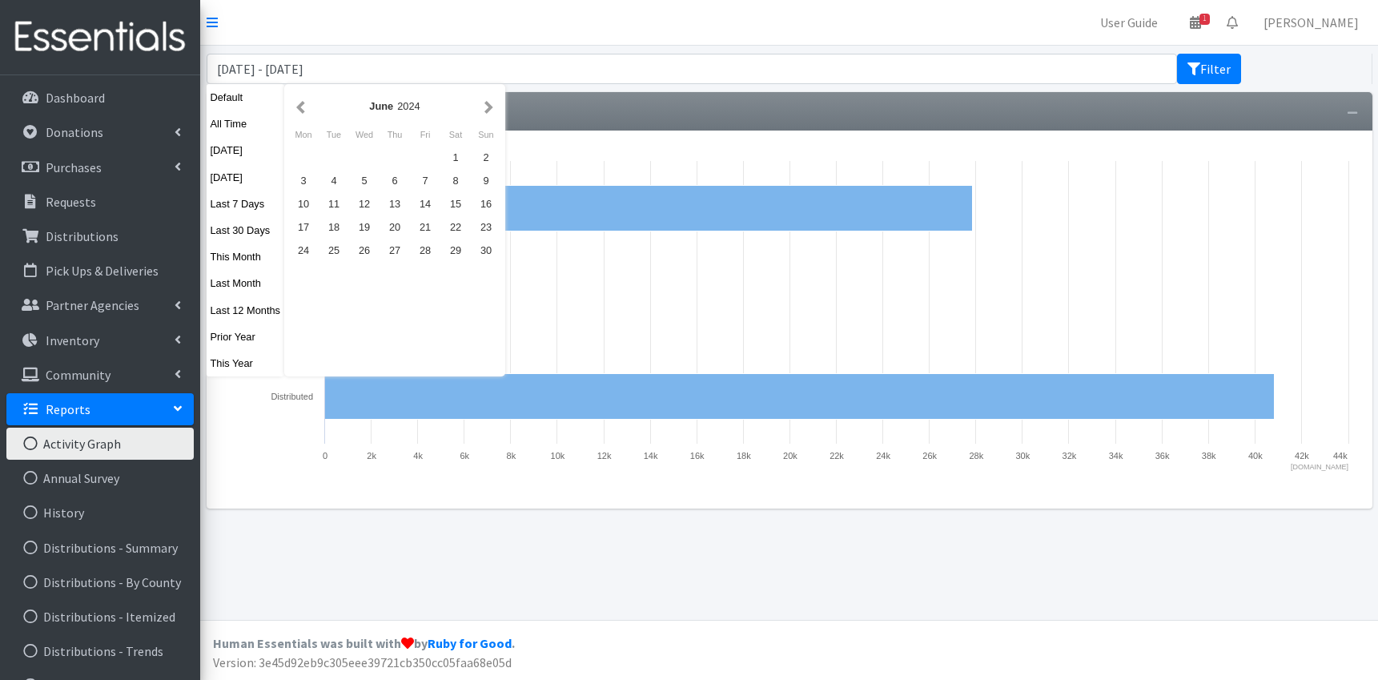
click at [298, 111] on button "button" at bounding box center [300, 106] width 17 height 20
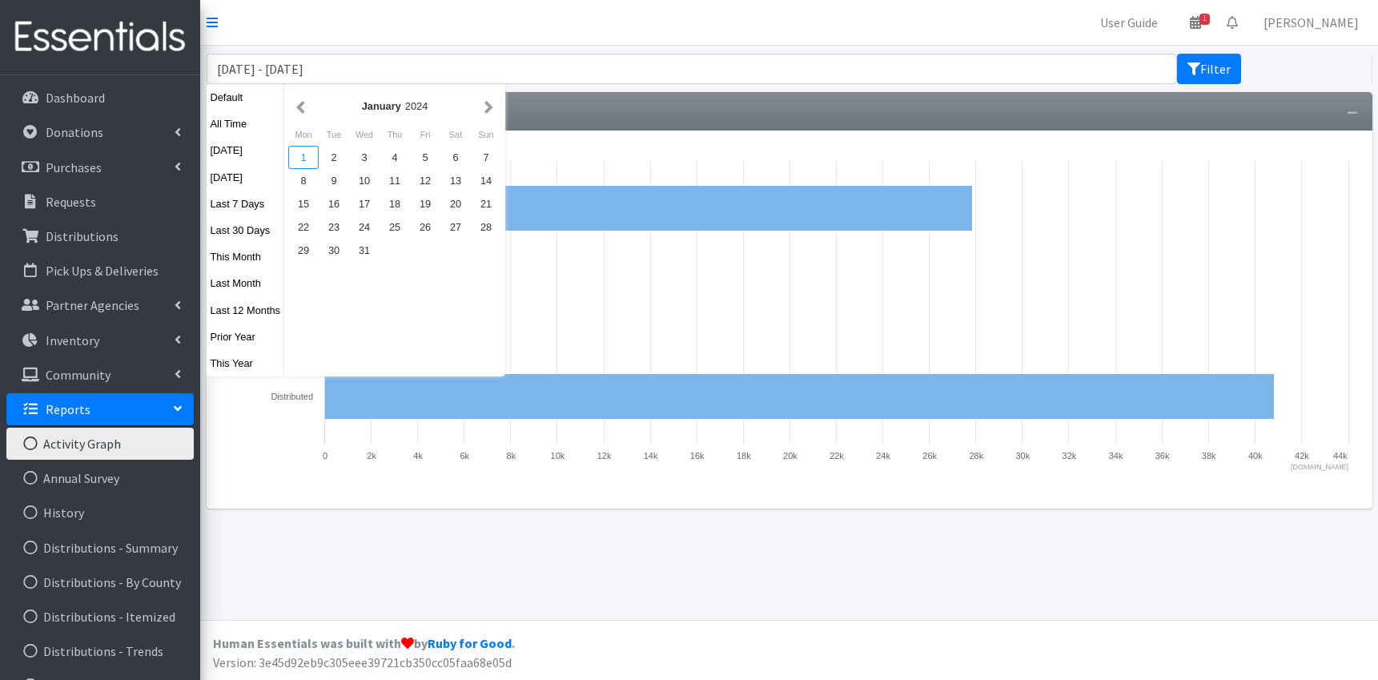
click at [303, 157] on div "1" at bounding box center [303, 157] width 30 height 23
click at [490, 103] on button "button" at bounding box center [489, 106] width 17 height 20
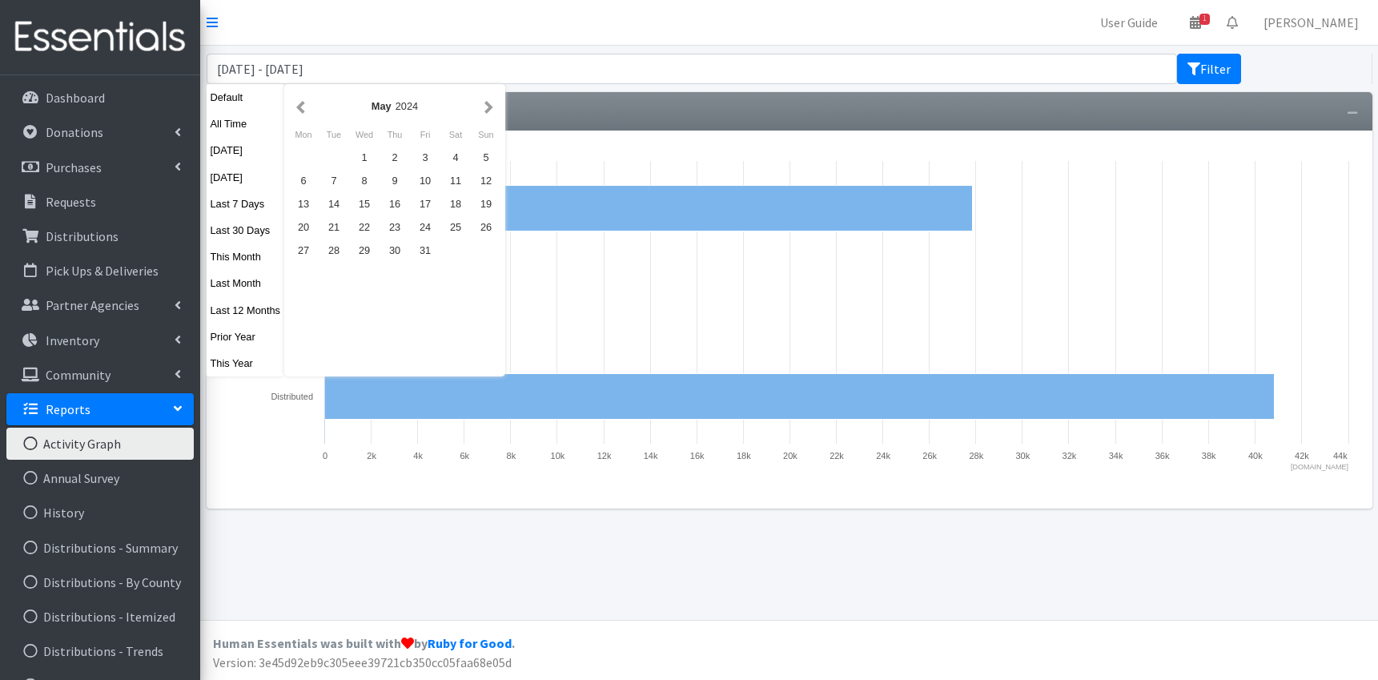
click at [490, 103] on button "button" at bounding box center [489, 106] width 17 height 20
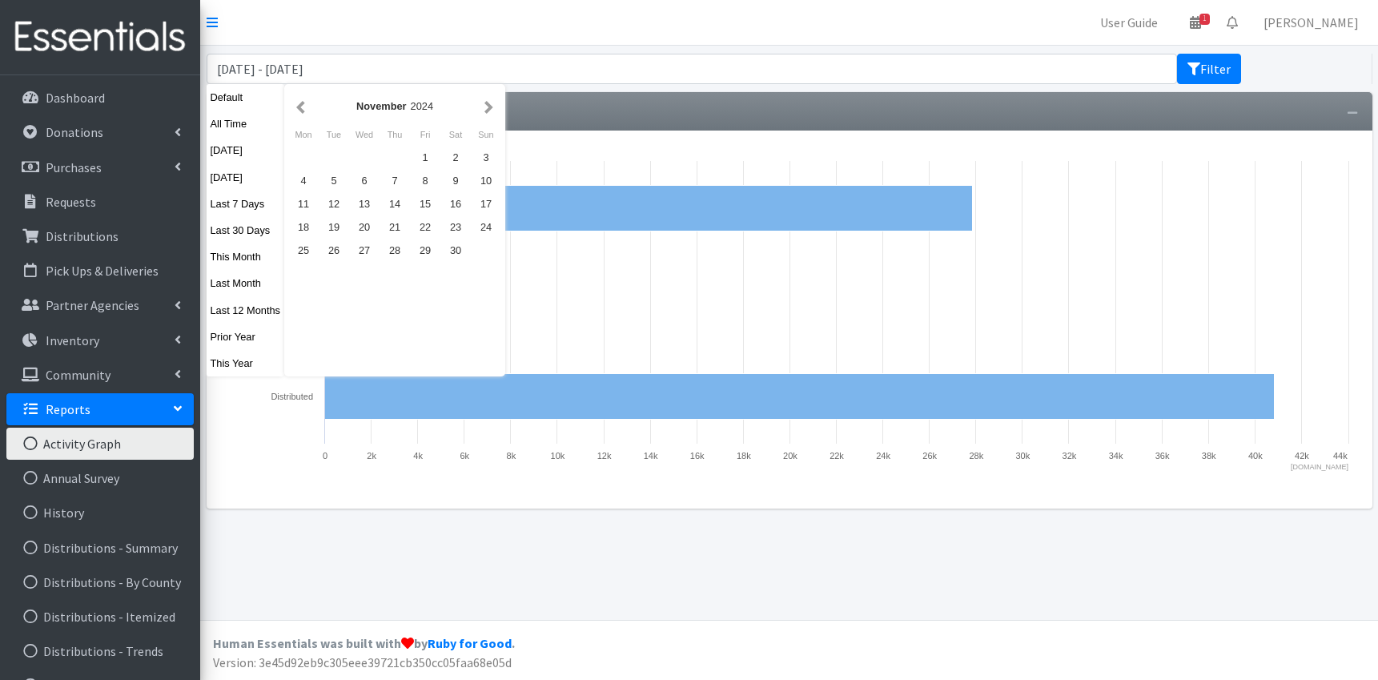
click at [490, 103] on button "button" at bounding box center [489, 106] width 17 height 20
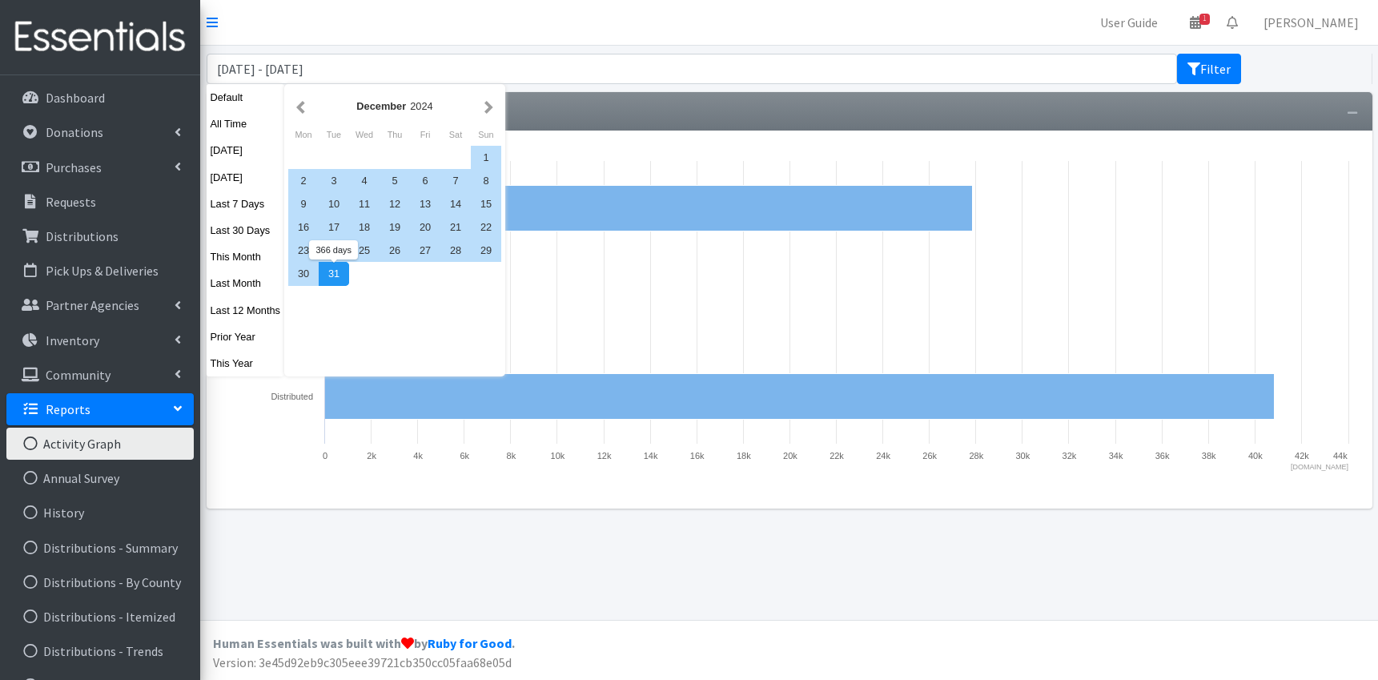
click at [334, 273] on div "31" at bounding box center [334, 273] width 30 height 23
type input "January 1, 2024 - December 31, 2024"
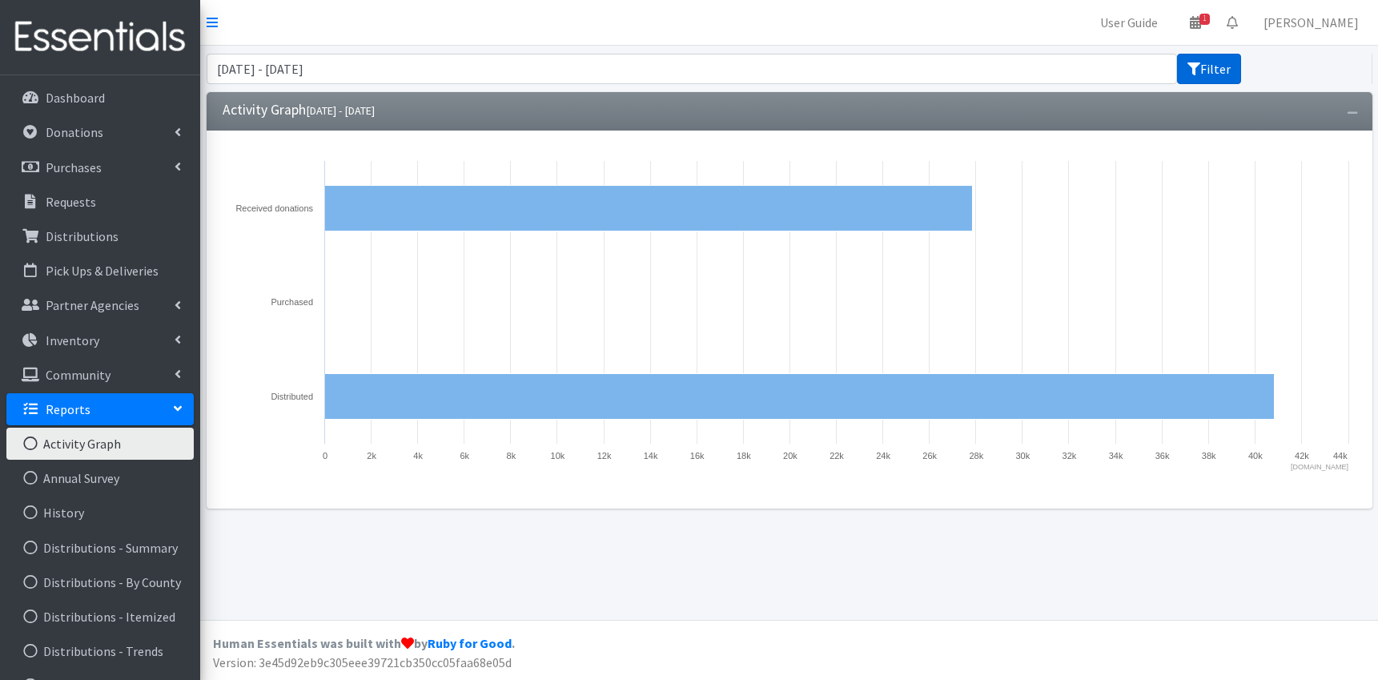
click at [1215, 62] on button "Filter" at bounding box center [1209, 69] width 64 height 30
